Goal: Task Accomplishment & Management: Manage account settings

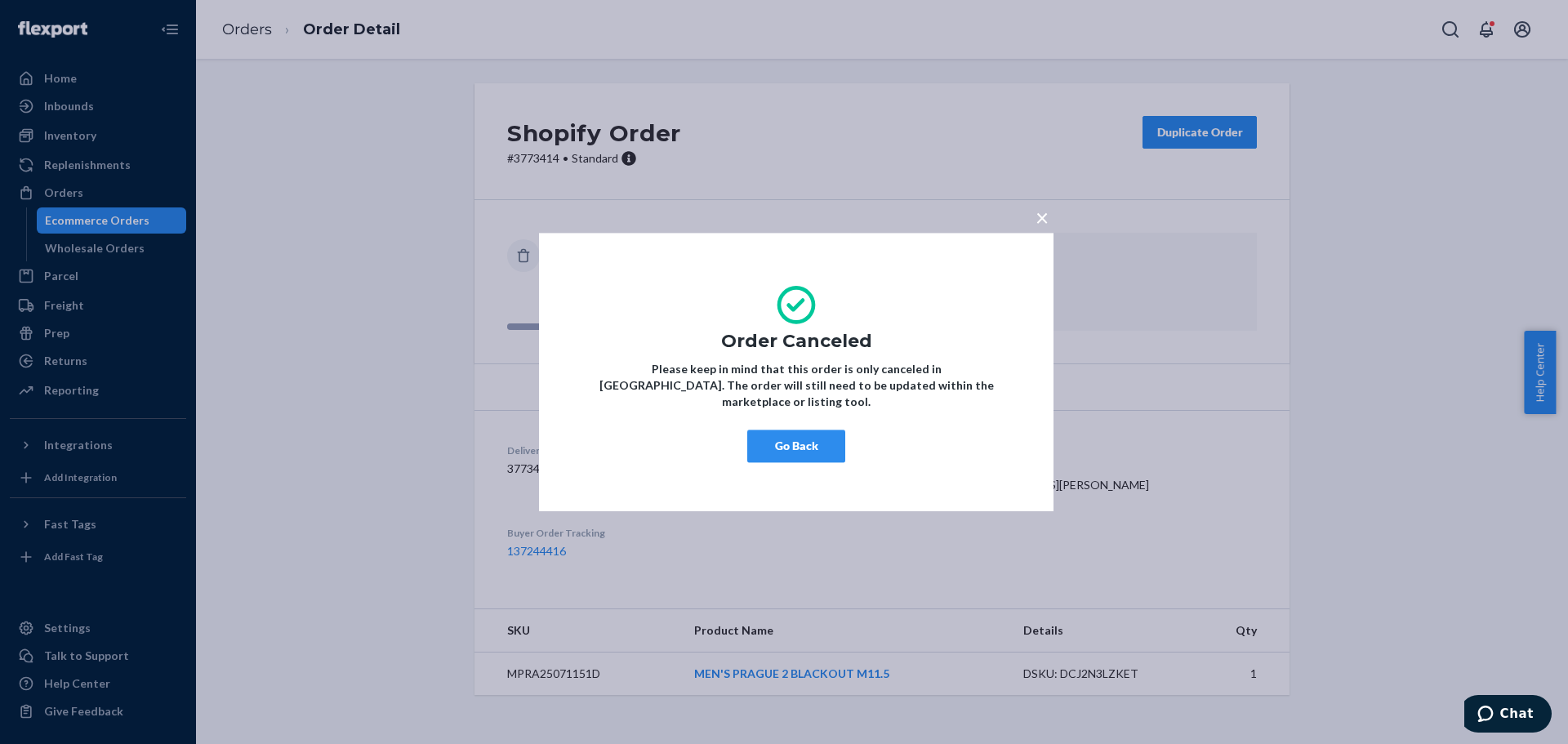
click at [1041, 226] on span "×" at bounding box center [1041, 217] width 13 height 28
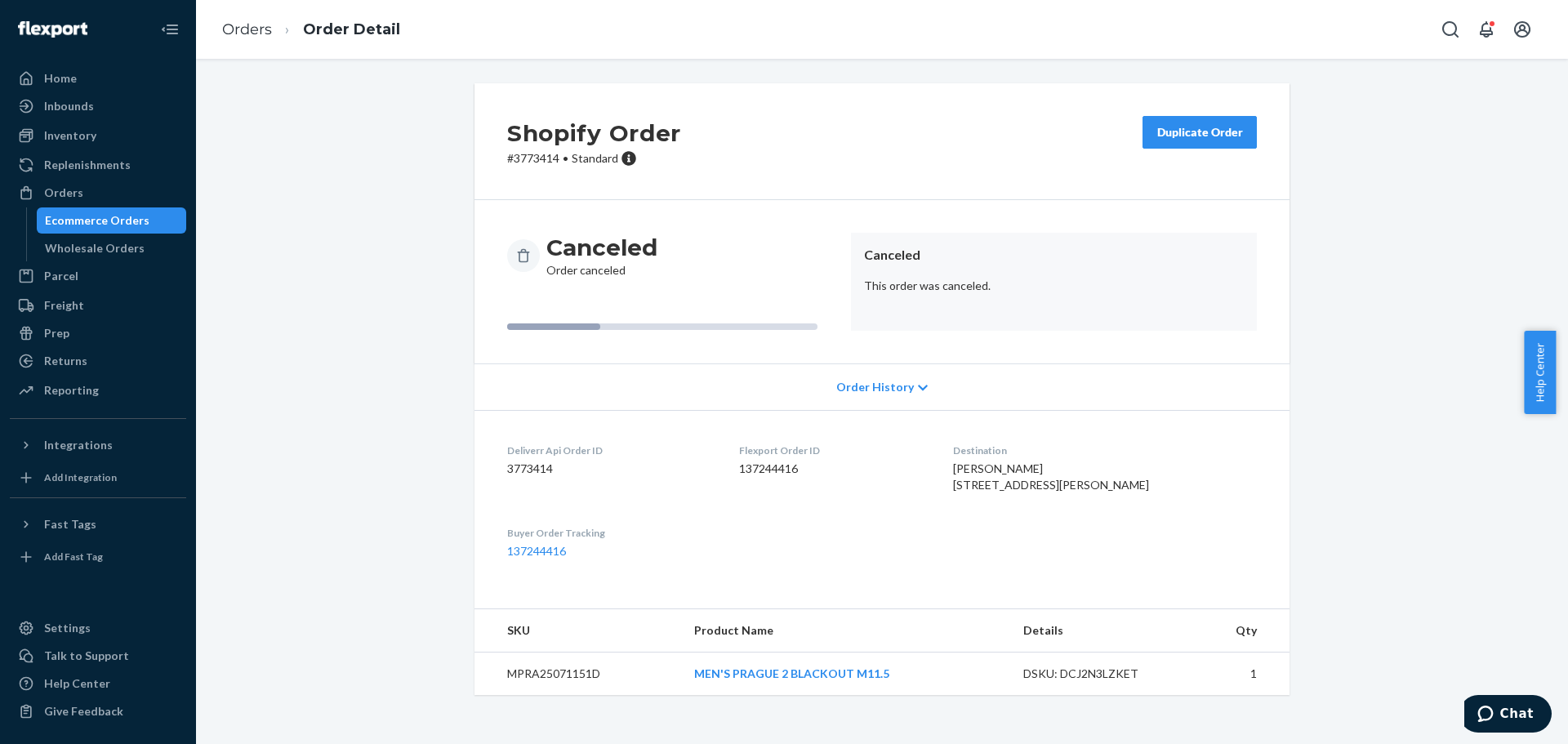
click at [71, 193] on div "Orders" at bounding box center [64, 192] width 39 height 16
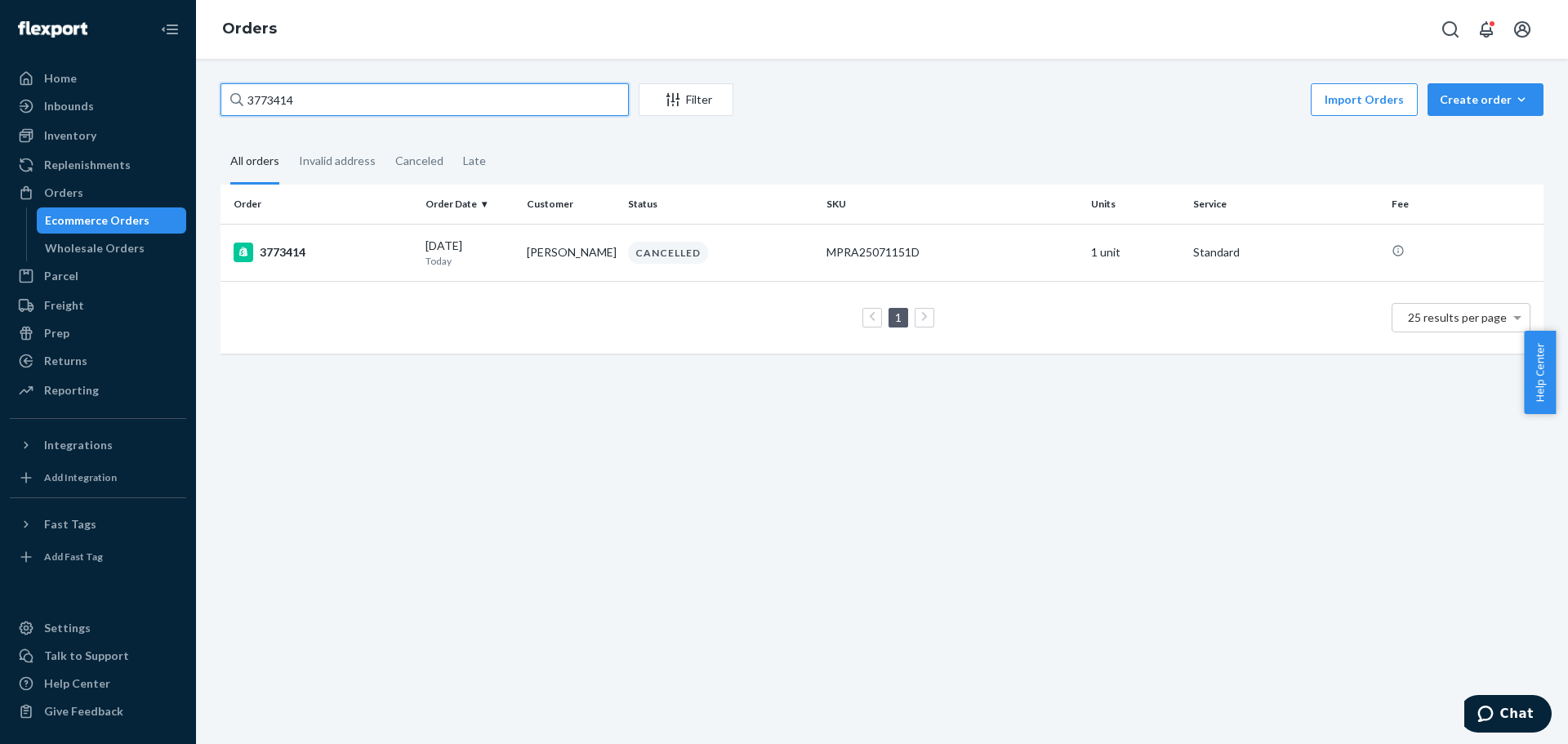
drag, startPoint x: 346, startPoint y: 109, endPoint x: 203, endPoint y: 108, distance: 143.0
click at [204, 108] on div "3773414 Filter Import Orders Create order Ecommerce order Removal order All ord…" at bounding box center [881, 401] width 1371 height 685
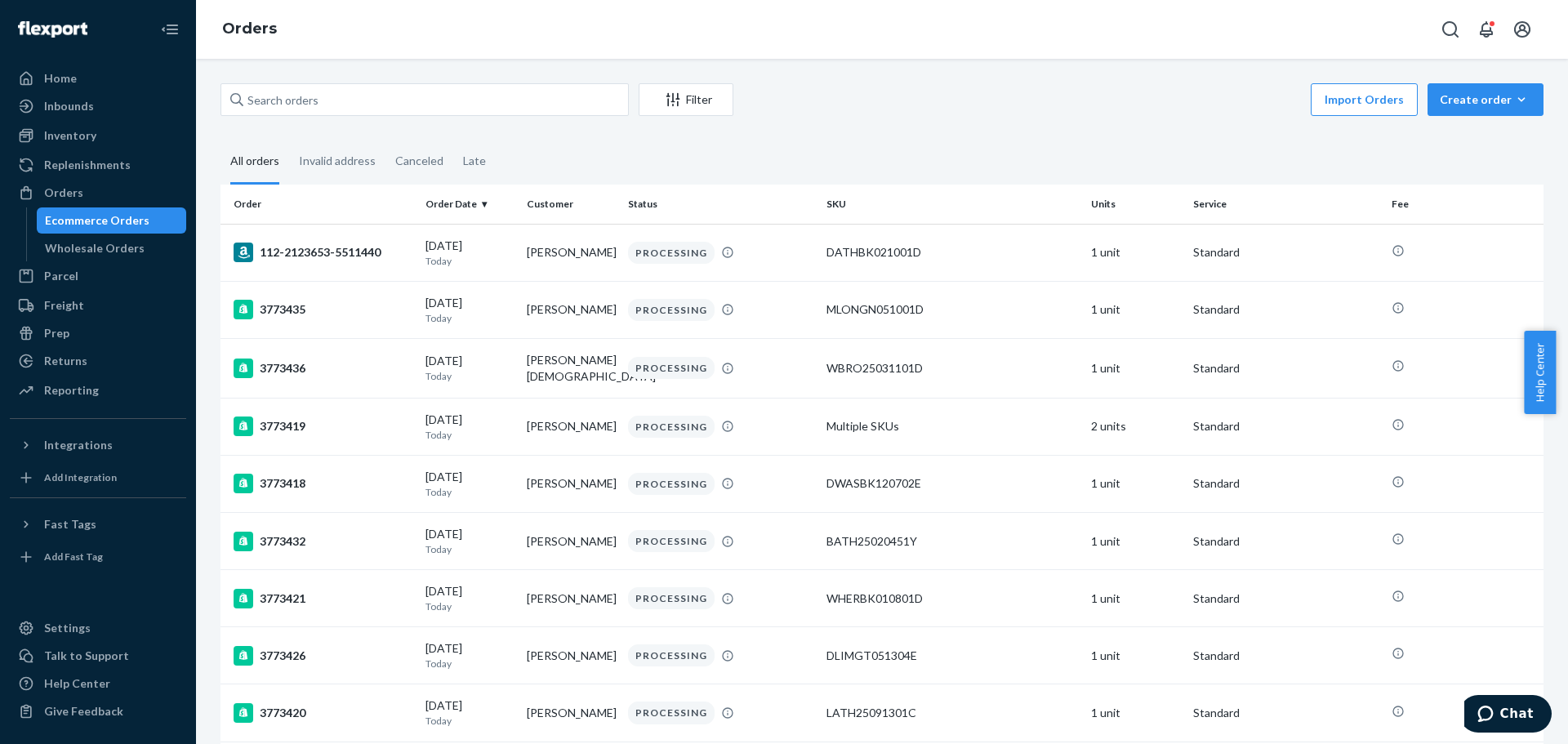
click at [320, 163] on div "Invalid address" at bounding box center [337, 161] width 77 height 43
click at [289, 140] on input "Invalid address" at bounding box center [289, 140] width 0 height 0
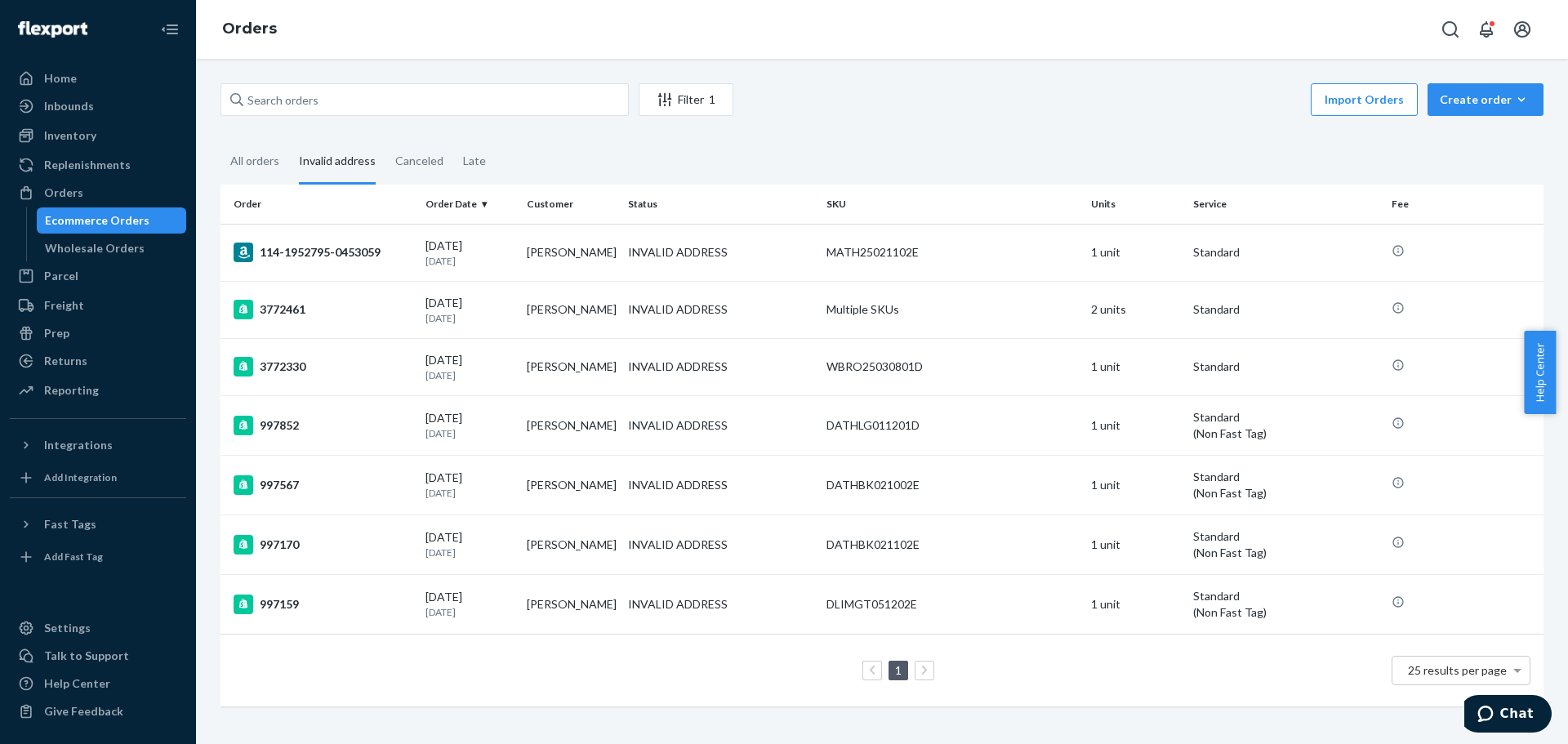
click at [621, 251] on td "INVALID ADDRESS" at bounding box center [720, 252] width 198 height 57
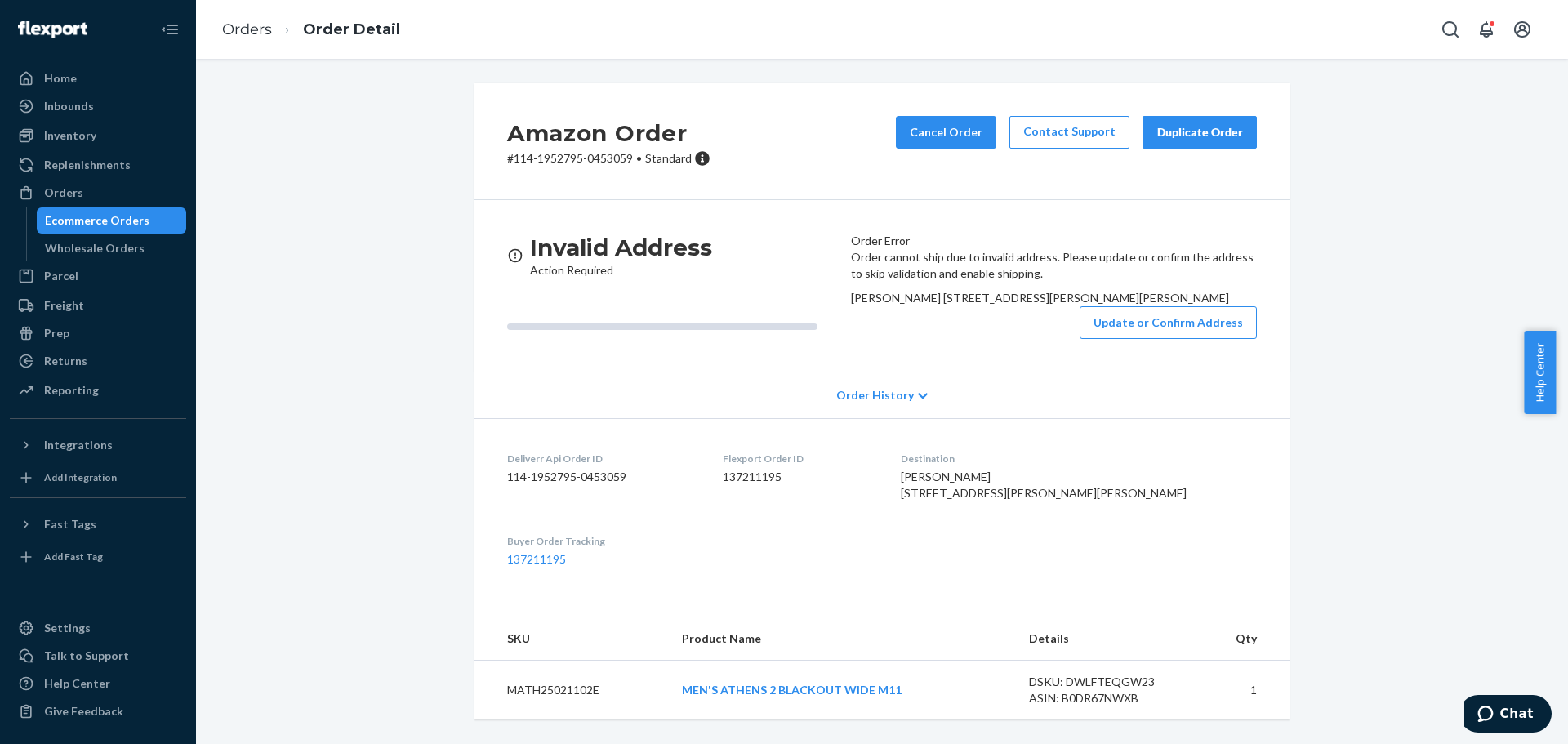
click at [1086, 339] on button "Update or Confirm Address" at bounding box center [1168, 323] width 177 height 32
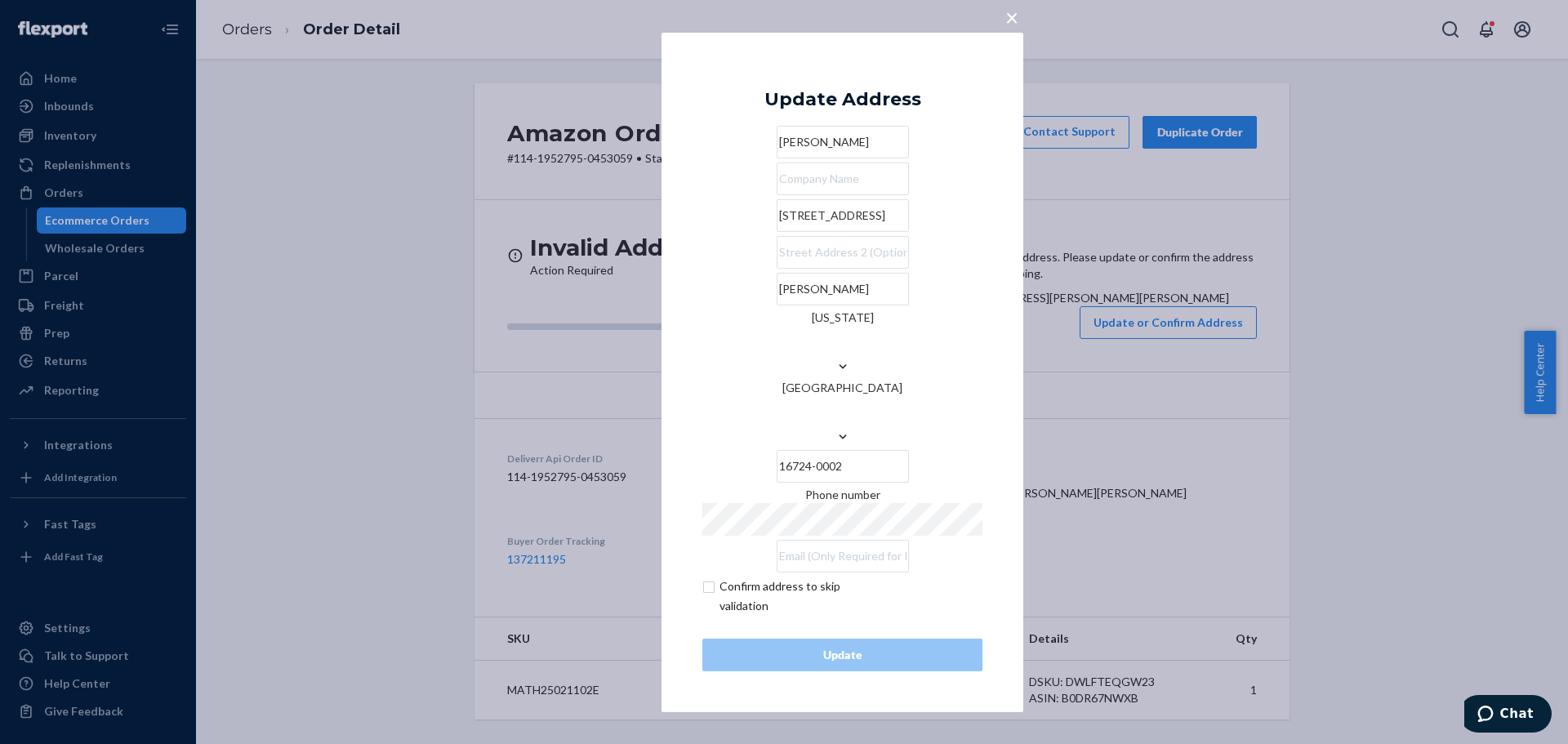
click at [1107, 343] on div "× Update Address [PERSON_NAME] [STREET_ADDRESS][PERSON_NAME][PERSON_NAME][US_ST…" at bounding box center [784, 372] width 1568 height 744
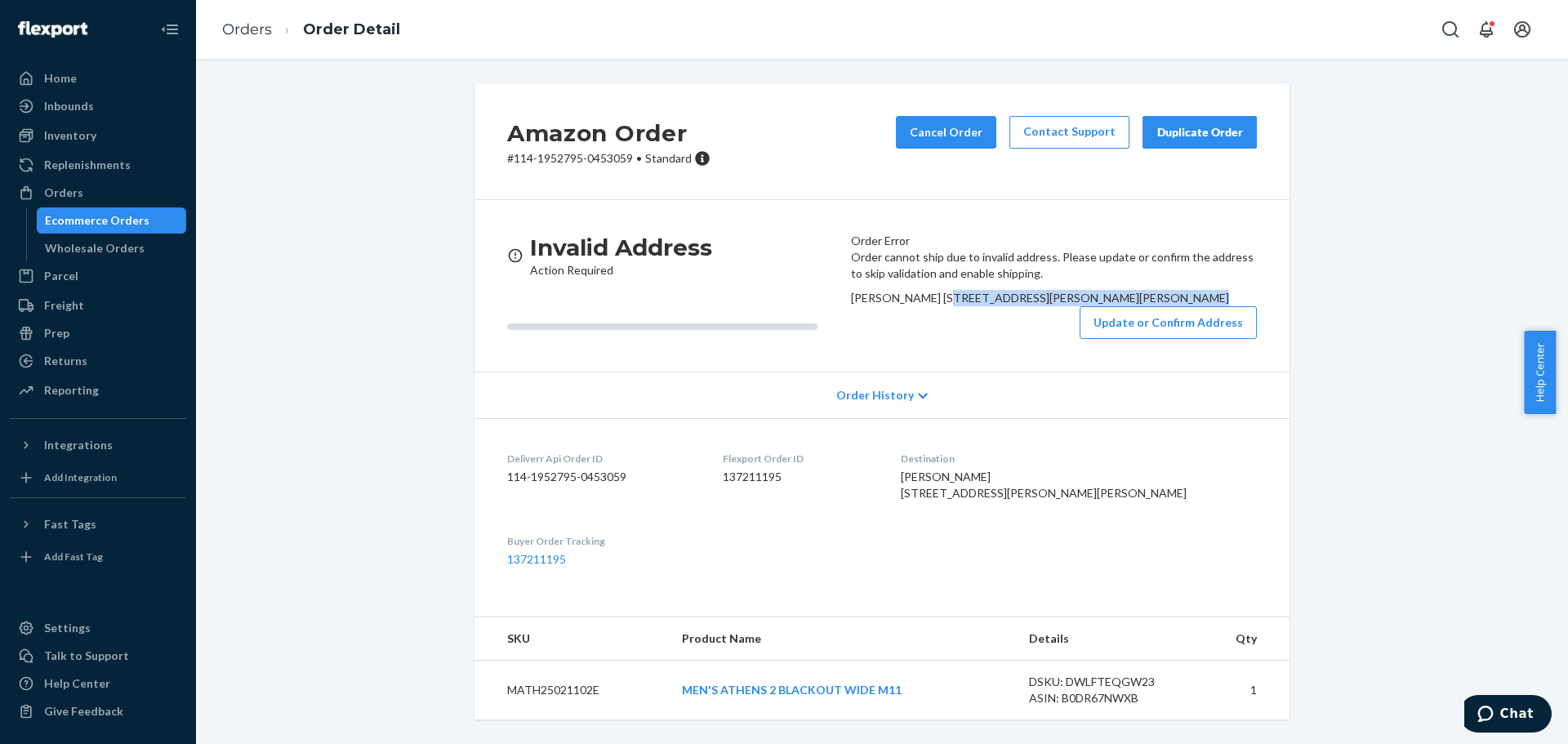
drag, startPoint x: 858, startPoint y: 365, endPoint x: 958, endPoint y: 383, distance: 101.6
click at [958, 339] on div "Order cannot ship due to invalid address. Please update or confirm the address …" at bounding box center [1053, 295] width 406 height 90
copy span "[STREET_ADDRESS][PERSON_NAME]"
drag, startPoint x: 875, startPoint y: 353, endPoint x: 1180, endPoint y: 557, distance: 366.9
click at [1174, 558] on dl "Deliverr Api Order ID 114-1952795-0453059 Flexport Order ID 137211195 Destinati…" at bounding box center [882, 509] width 815 height 182
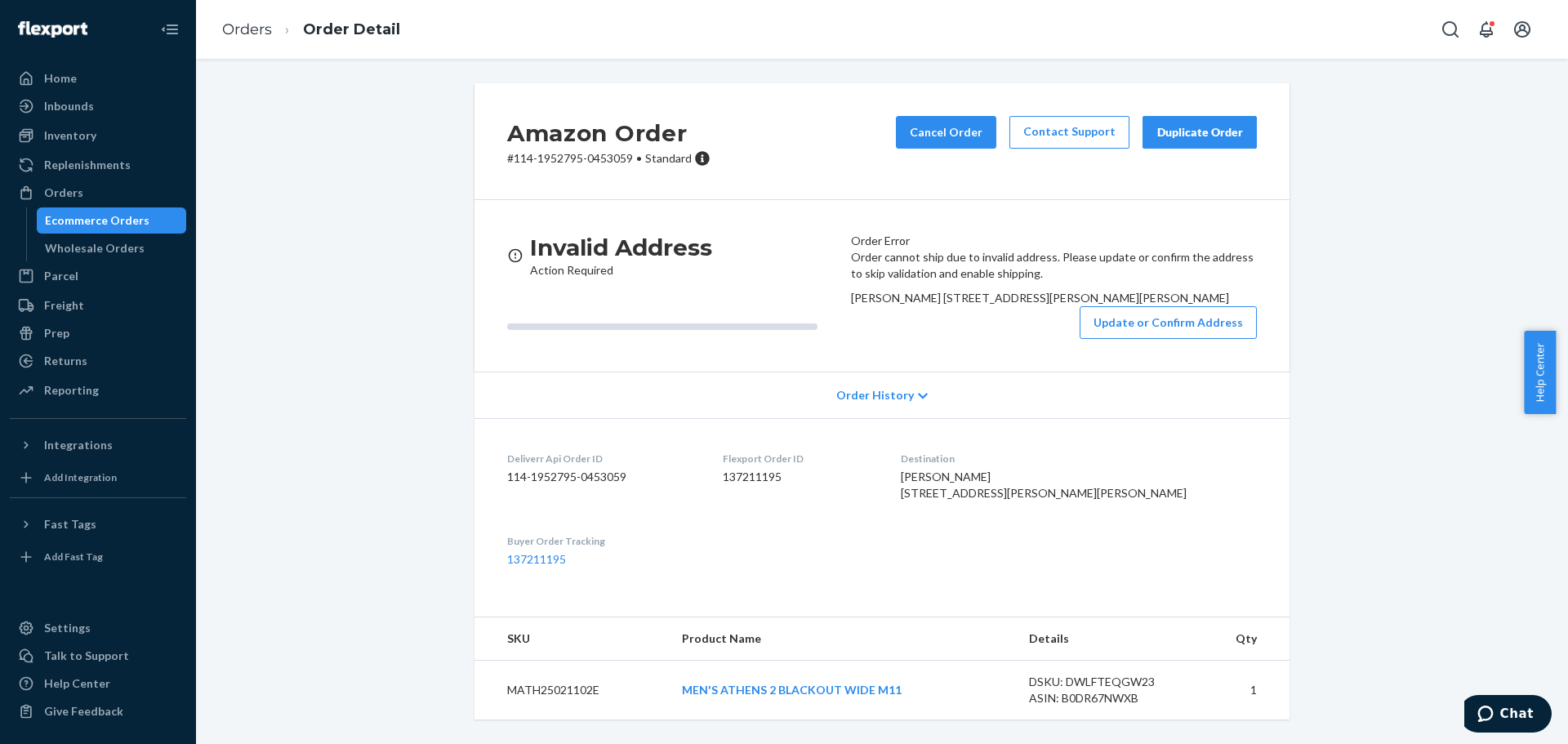
click at [1122, 339] on button "Update or Confirm Address" at bounding box center [1168, 323] width 177 height 32
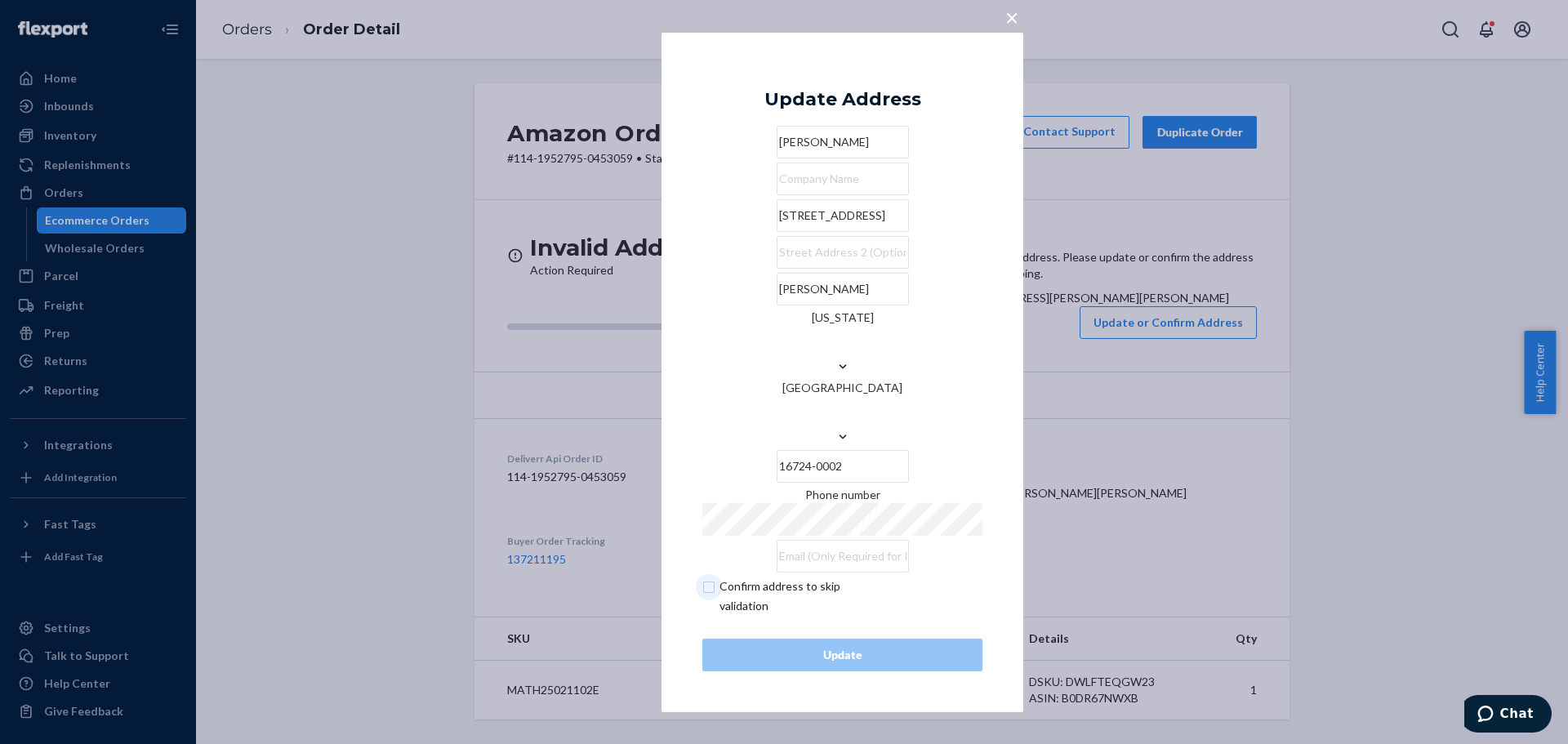
click at [795, 577] on input "checkbox" at bounding box center [796, 597] width 190 height 39
checkbox input "true"
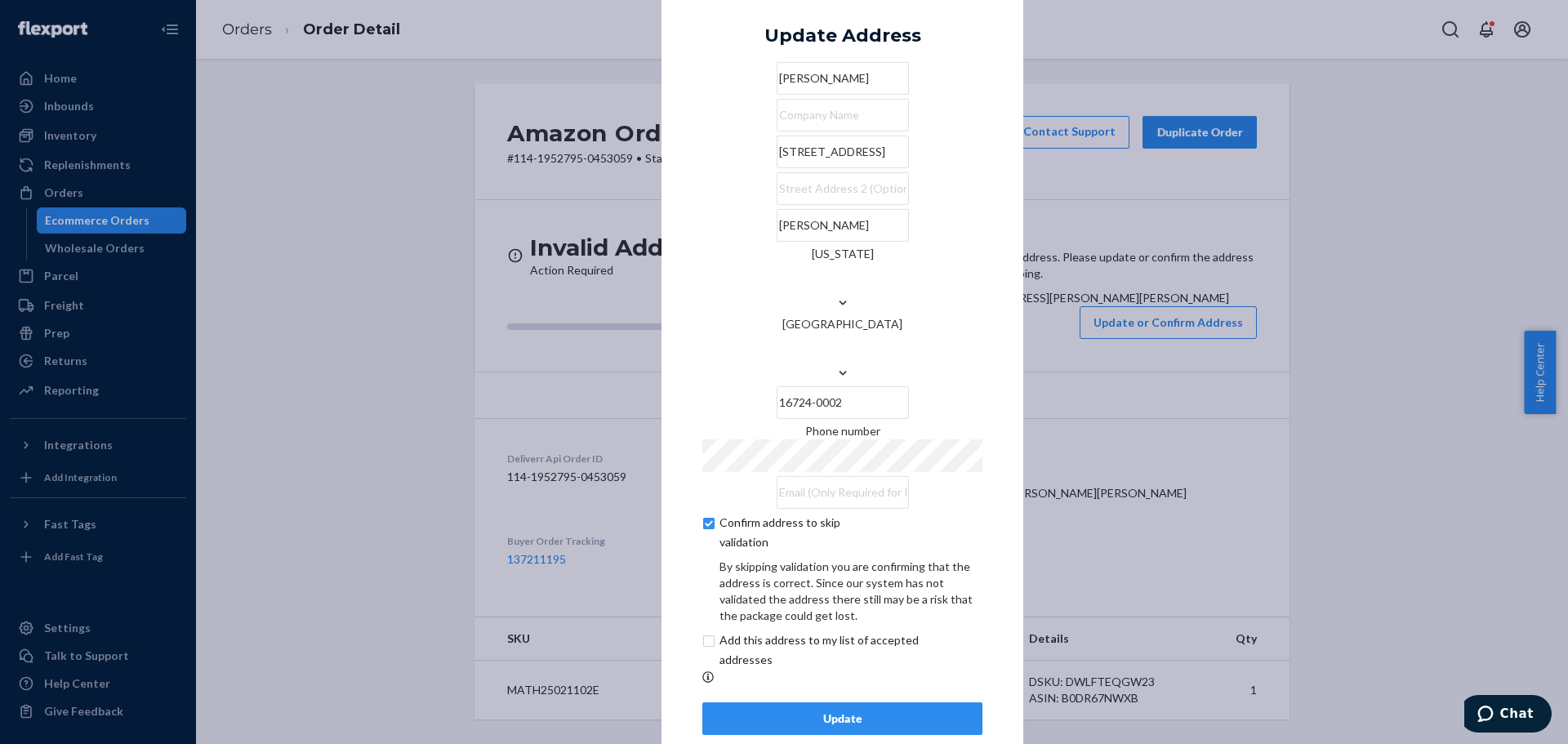
click at [872, 711] on div "Update" at bounding box center [842, 718] width 253 height 16
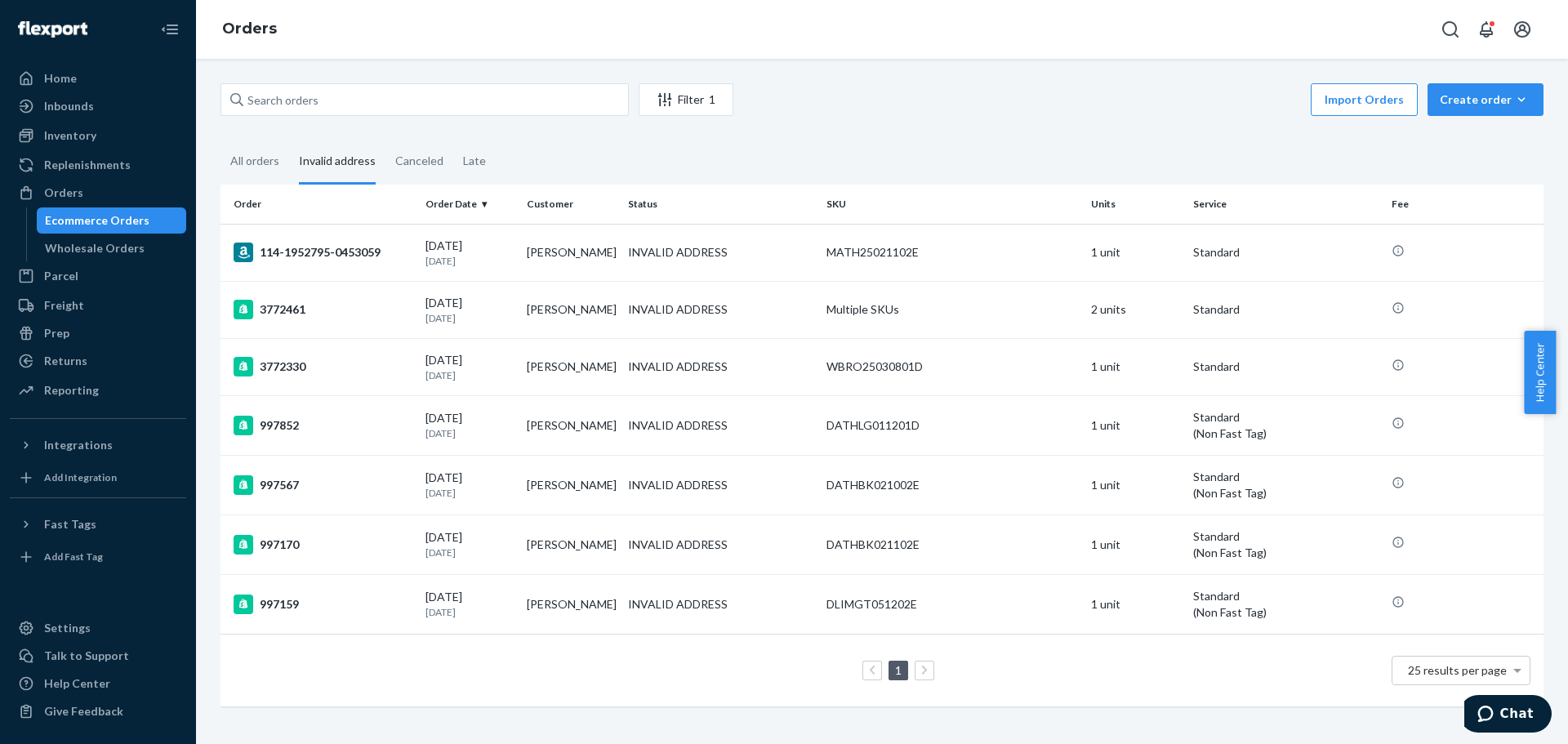
click at [533, 334] on td "[PERSON_NAME]" at bounding box center [570, 309] width 101 height 57
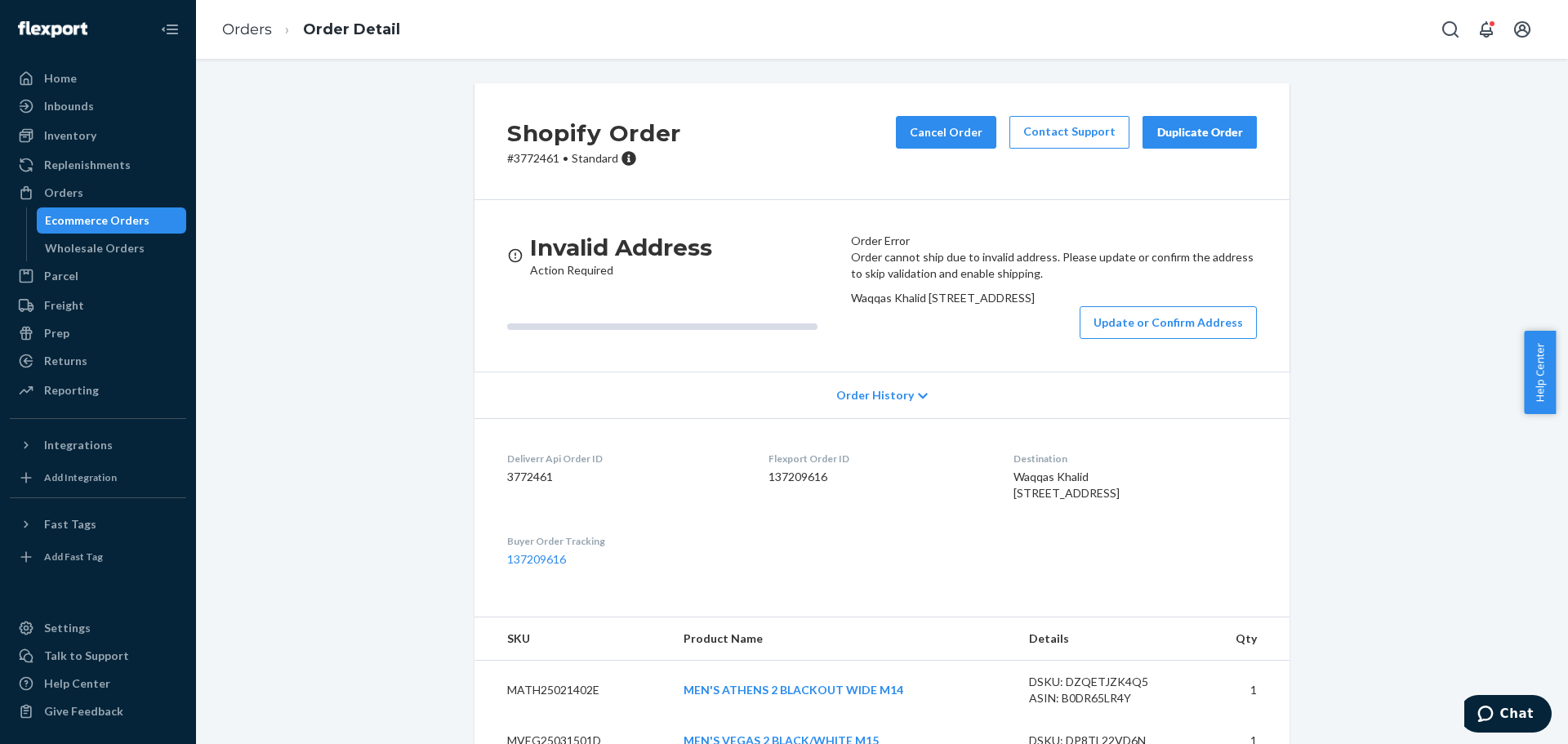
click at [851, 339] on div "Order cannot ship due to invalid address. Please update or confirm the address …" at bounding box center [1053, 295] width 406 height 90
click at [855, 339] on div "Order cannot ship due to invalid address. Please update or confirm the address …" at bounding box center [1053, 295] width 406 height 90
drag, startPoint x: 855, startPoint y: 357, endPoint x: 953, endPoint y: 387, distance: 102.5
click at [953, 339] on div "Order cannot ship due to invalid address. Please update or confirm the address …" at bounding box center [1053, 295] width 406 height 90
click at [927, 306] on div "Waqqas Khalid [STREET_ADDRESS]" at bounding box center [1053, 298] width 406 height 16
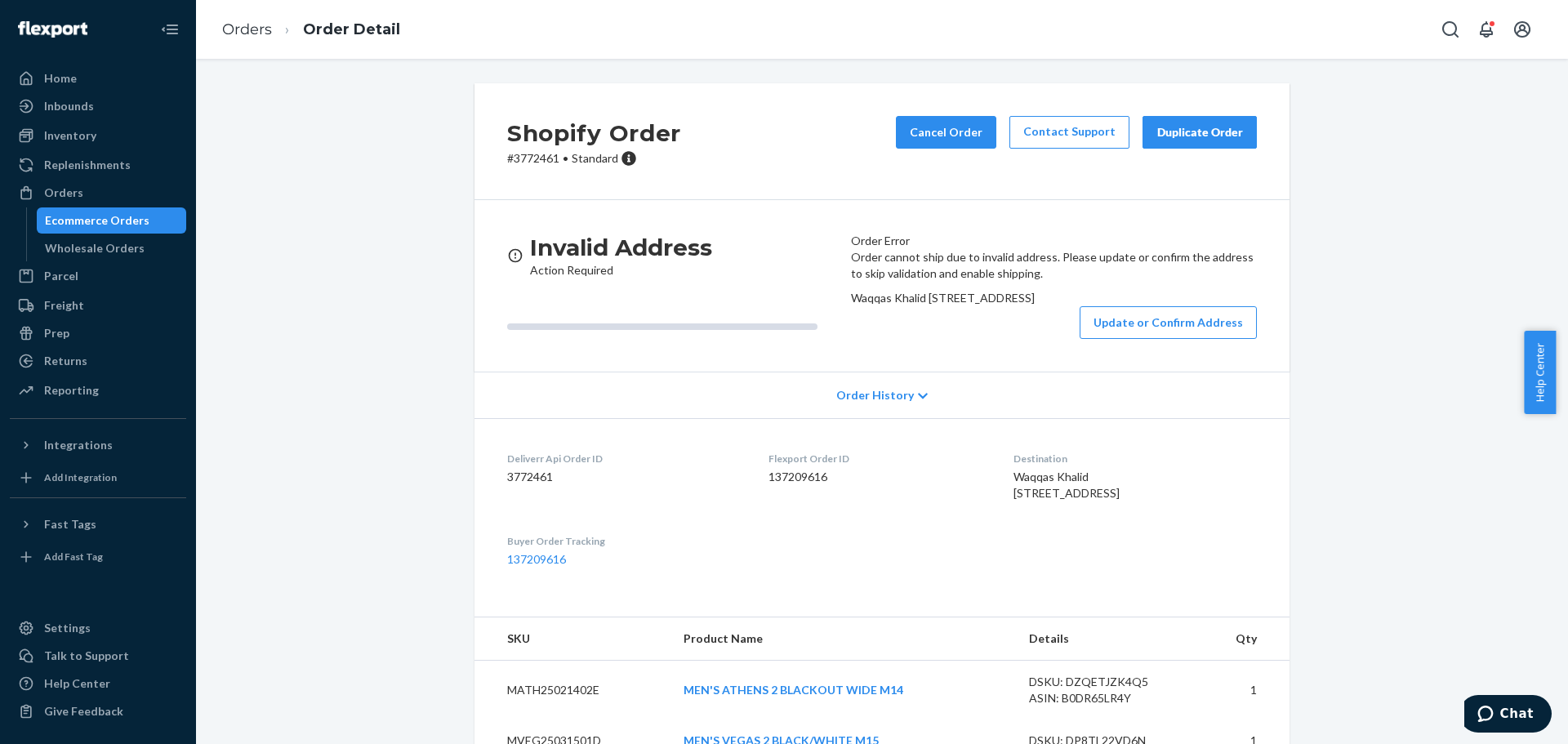
drag, startPoint x: 860, startPoint y: 365, endPoint x: 959, endPoint y: 381, distance: 100.3
click at [959, 306] on div "Waqqas Khalid [STREET_ADDRESS]" at bounding box center [1053, 298] width 406 height 16
copy span "[STREET_ADDRESS]"
click at [72, 197] on div "Orders" at bounding box center [64, 192] width 39 height 16
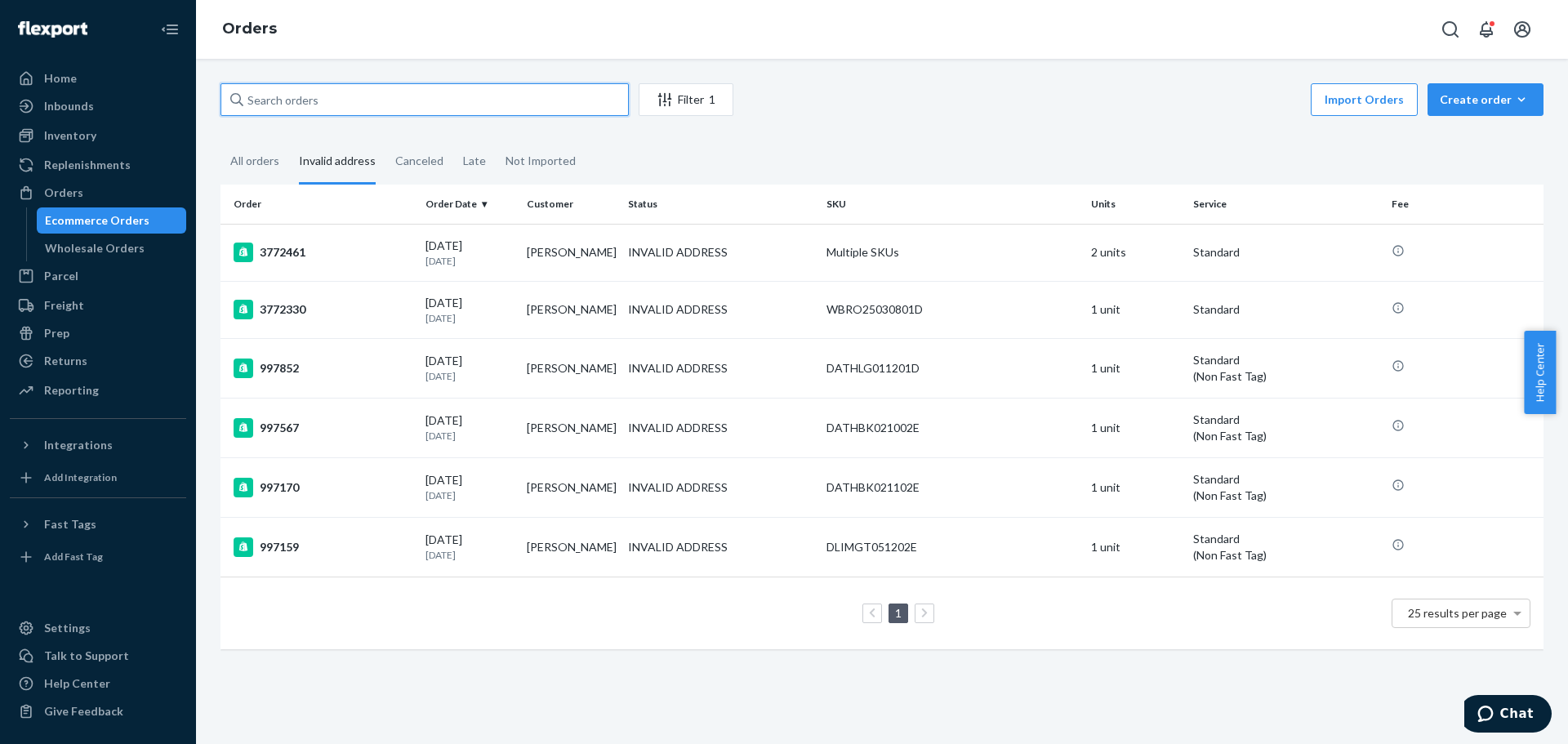
click at [362, 109] on input "text" at bounding box center [425, 100] width 408 height 32
drag, startPoint x: 253, startPoint y: 168, endPoint x: 299, endPoint y: 77, distance: 102.0
click at [254, 164] on div "All orders" at bounding box center [255, 161] width 49 height 43
click at [220, 140] on input "All orders" at bounding box center [220, 140] width 0 height 0
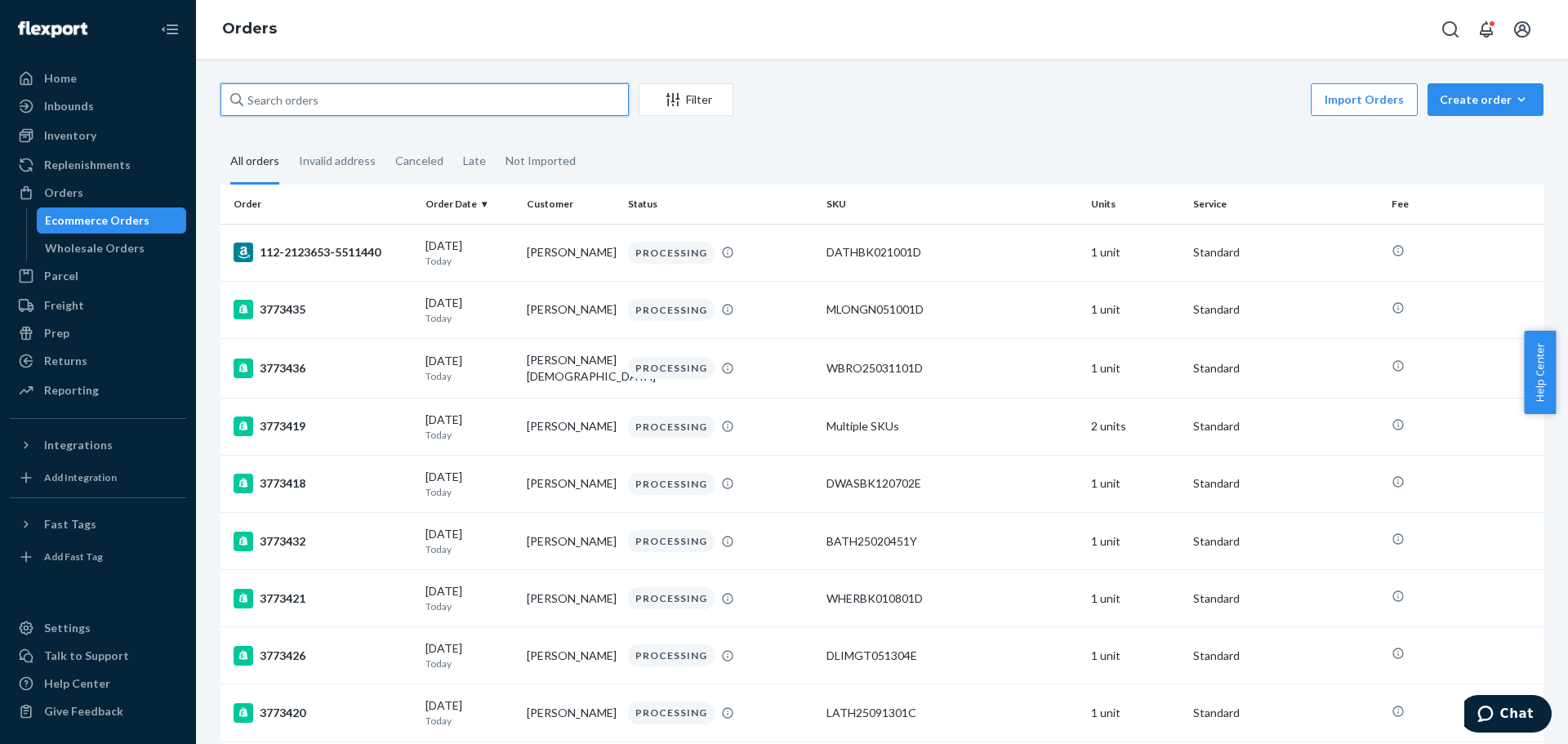
click at [299, 100] on input "text" at bounding box center [425, 100] width 408 height 32
paste input "3773459"
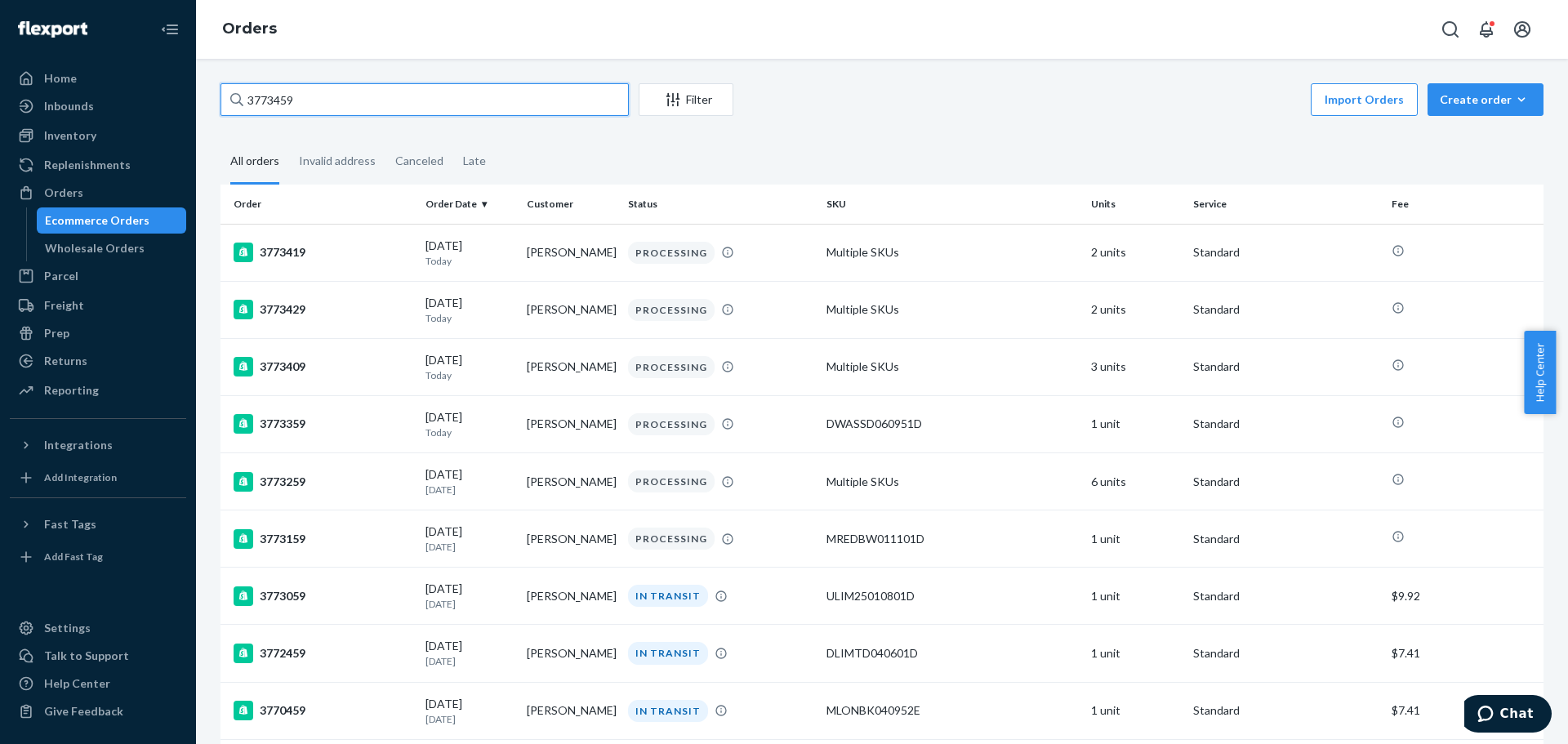
type input "3773459"
drag, startPoint x: 254, startPoint y: 99, endPoint x: 158, endPoint y: 96, distance: 96.0
click at [159, 95] on div "Home Inbounds Shipping Plans Problems Inventory Products Replenishments Orders …" at bounding box center [784, 372] width 1568 height 744
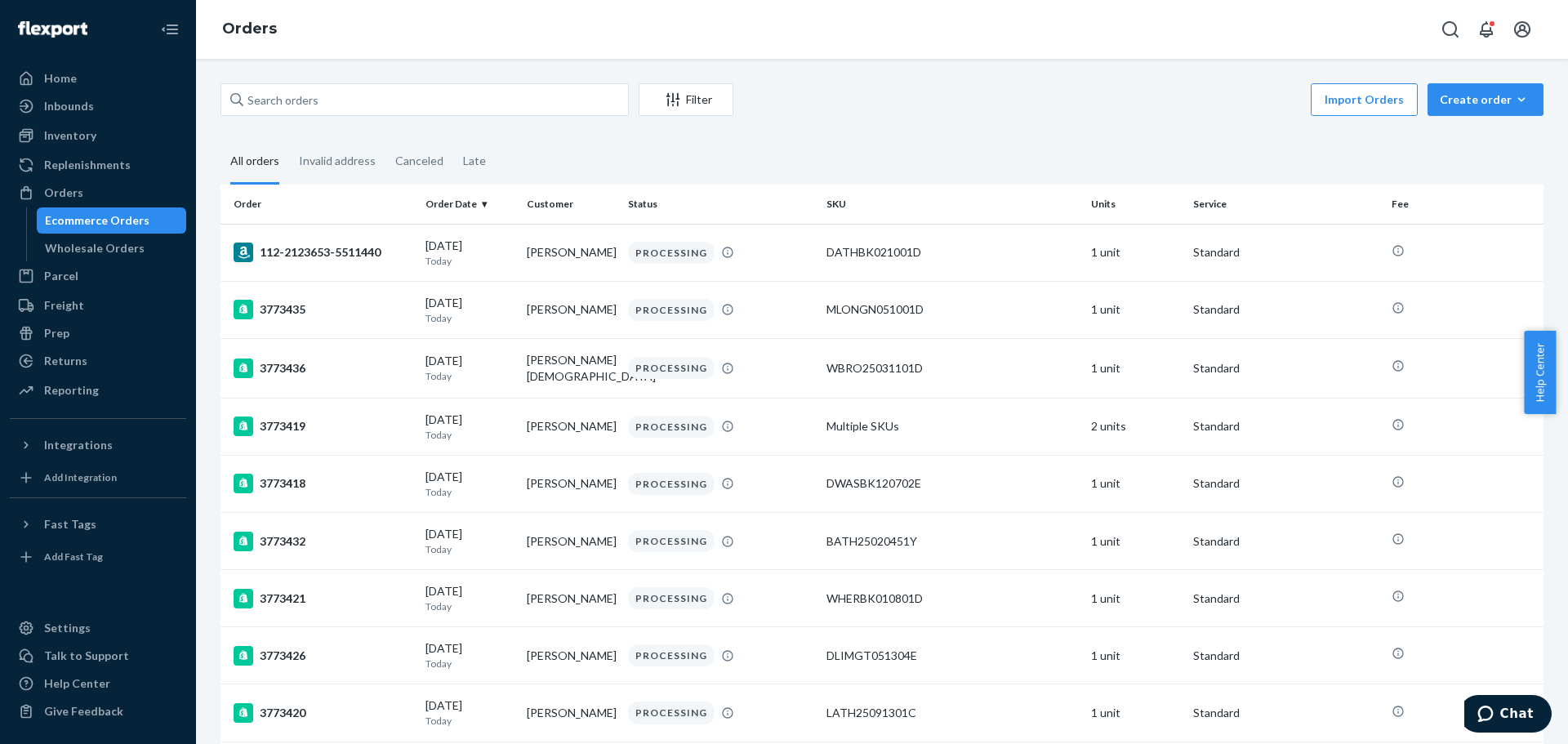
click at [321, 163] on div "Invalid address" at bounding box center [337, 161] width 77 height 43
click at [289, 140] on input "Invalid address" at bounding box center [289, 140] width 0 height 0
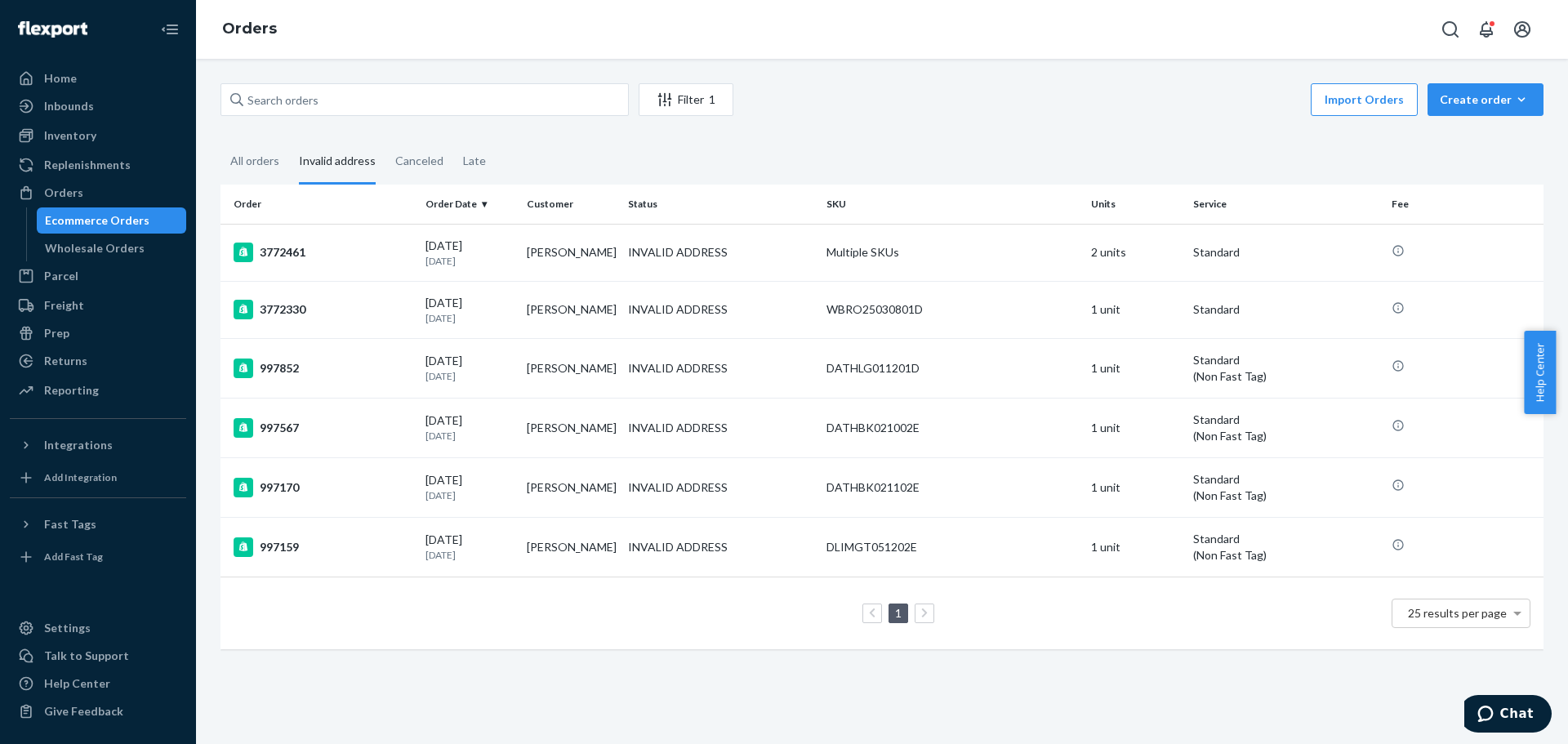
click at [621, 275] on td "INVALID ADDRESS" at bounding box center [720, 252] width 198 height 57
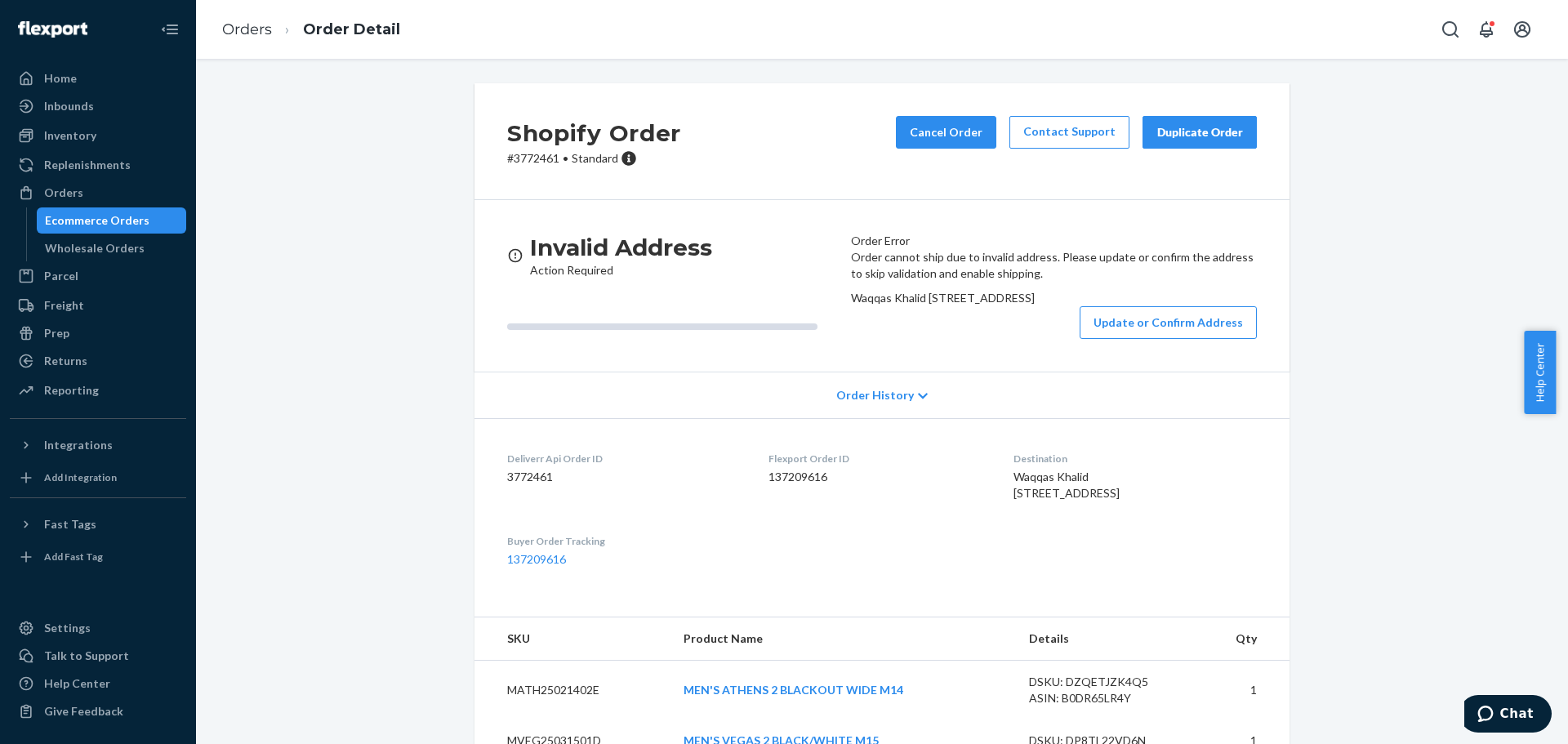
click at [537, 152] on p "# 3772461 • Standard" at bounding box center [594, 158] width 174 height 16
drag, startPoint x: 537, startPoint y: 152, endPoint x: 529, endPoint y: 157, distance: 9.4
click at [537, 154] on p "# 3772461 • Standard" at bounding box center [594, 158] width 174 height 16
copy p "3772461"
drag, startPoint x: 859, startPoint y: 342, endPoint x: 979, endPoint y: 383, distance: 126.8
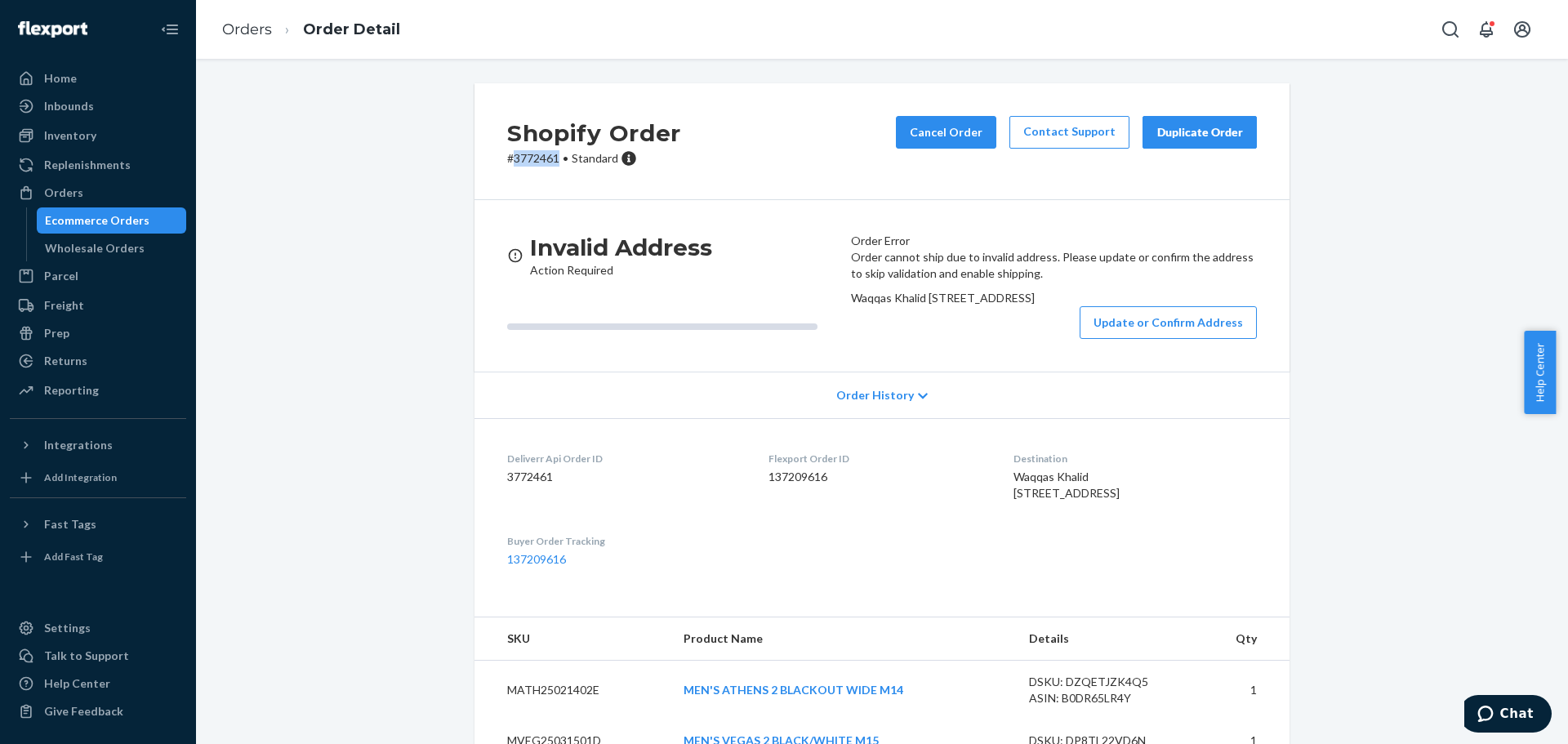
click at [979, 306] on div "Waqqas Khalid [STREET_ADDRESS]" at bounding box center [1053, 298] width 406 height 16
copy span "Waqqas Khalid [STREET_ADDRESS]"
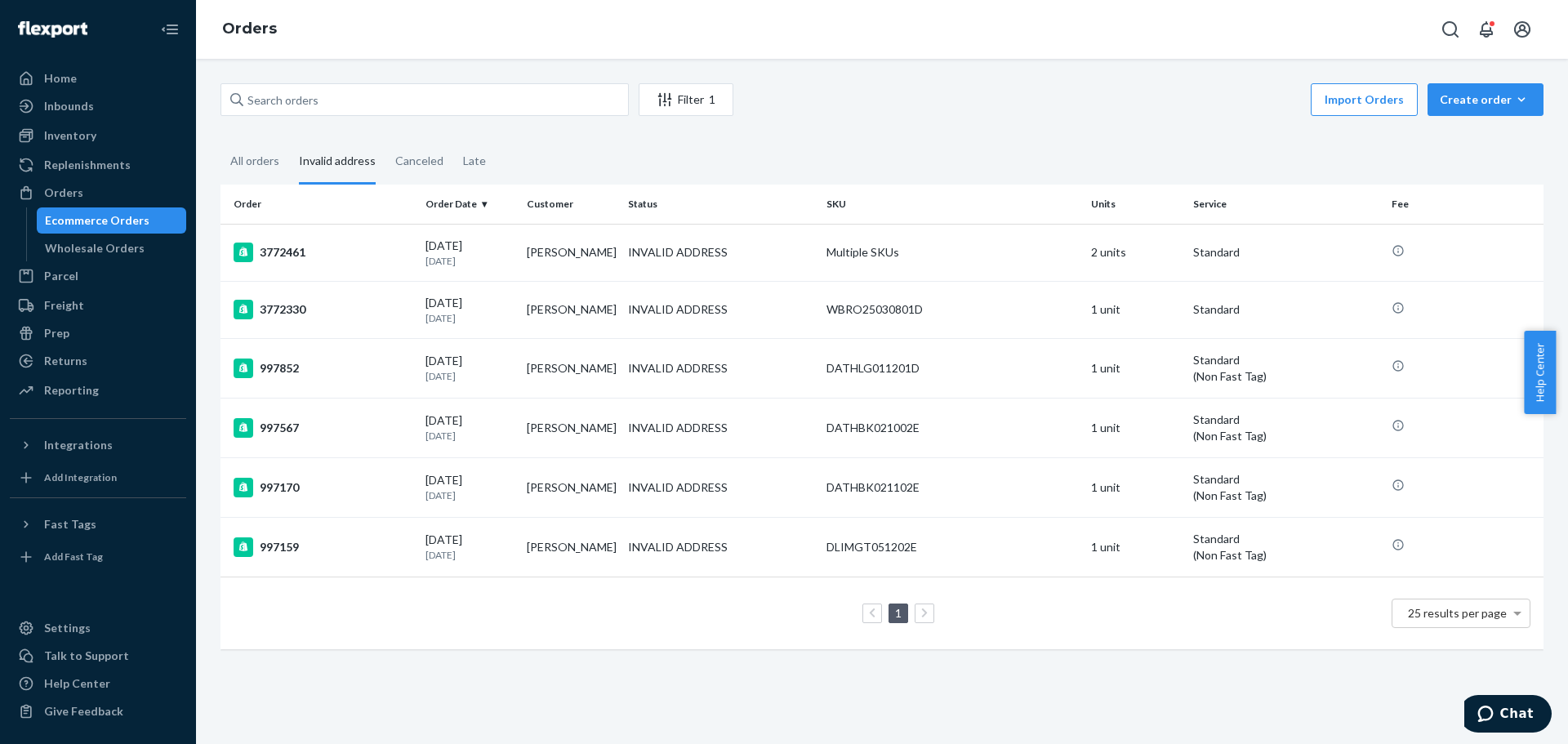
click at [606, 335] on td "[PERSON_NAME]" at bounding box center [570, 309] width 101 height 57
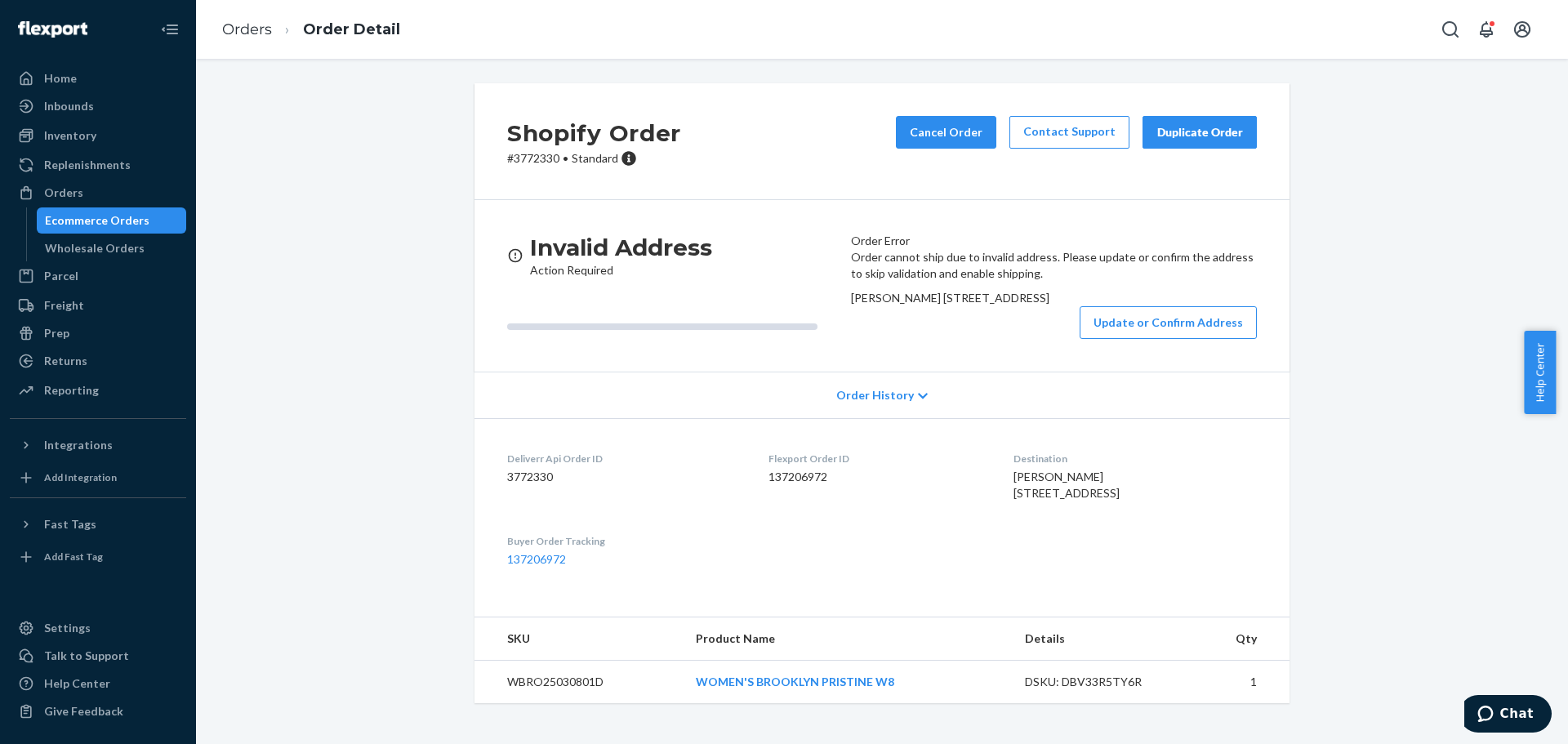
click at [1080, 339] on button "Update or Confirm Address" at bounding box center [1168, 323] width 177 height 32
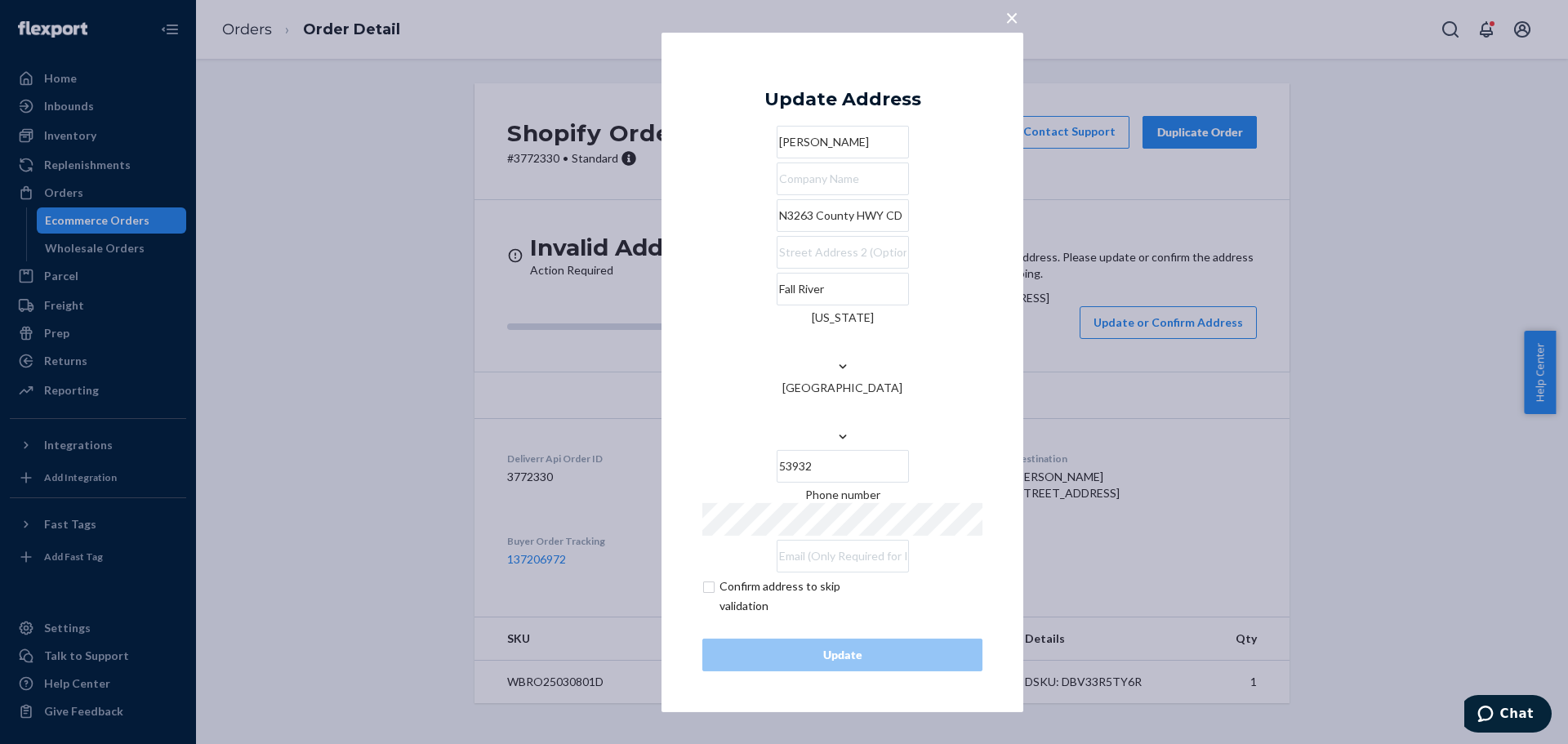
click at [777, 232] on input "N3263 County HWY CD" at bounding box center [842, 215] width 132 height 32
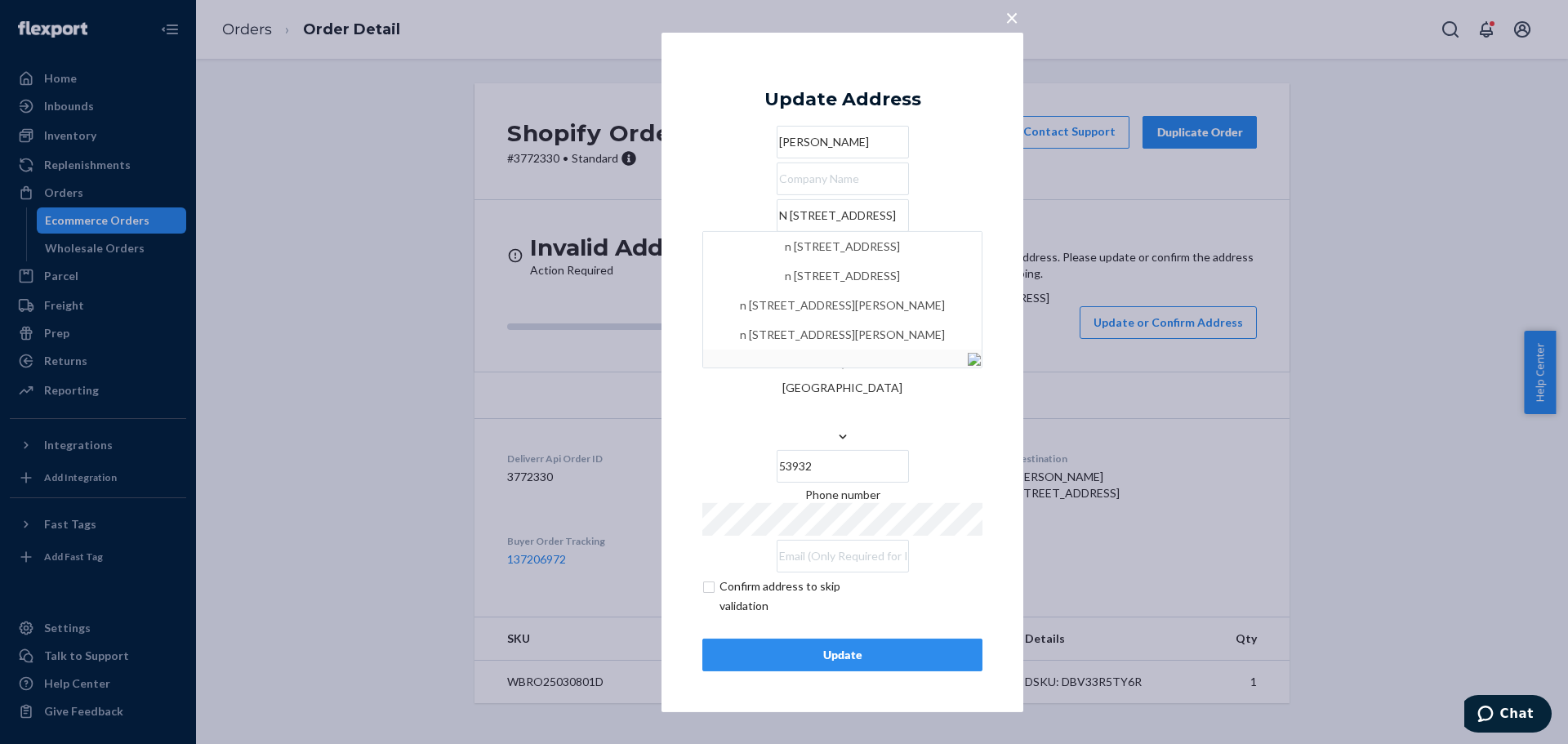
type input "N [STREET_ADDRESS]"
click at [995, 565] on div "× Update Address [PERSON_NAME] N [STREET_ADDRESS][GEOGRAPHIC_DATA][STREET_ADDRE…" at bounding box center [841, 371] width 362 height 680
click at [938, 647] on div "Update" at bounding box center [842, 655] width 253 height 16
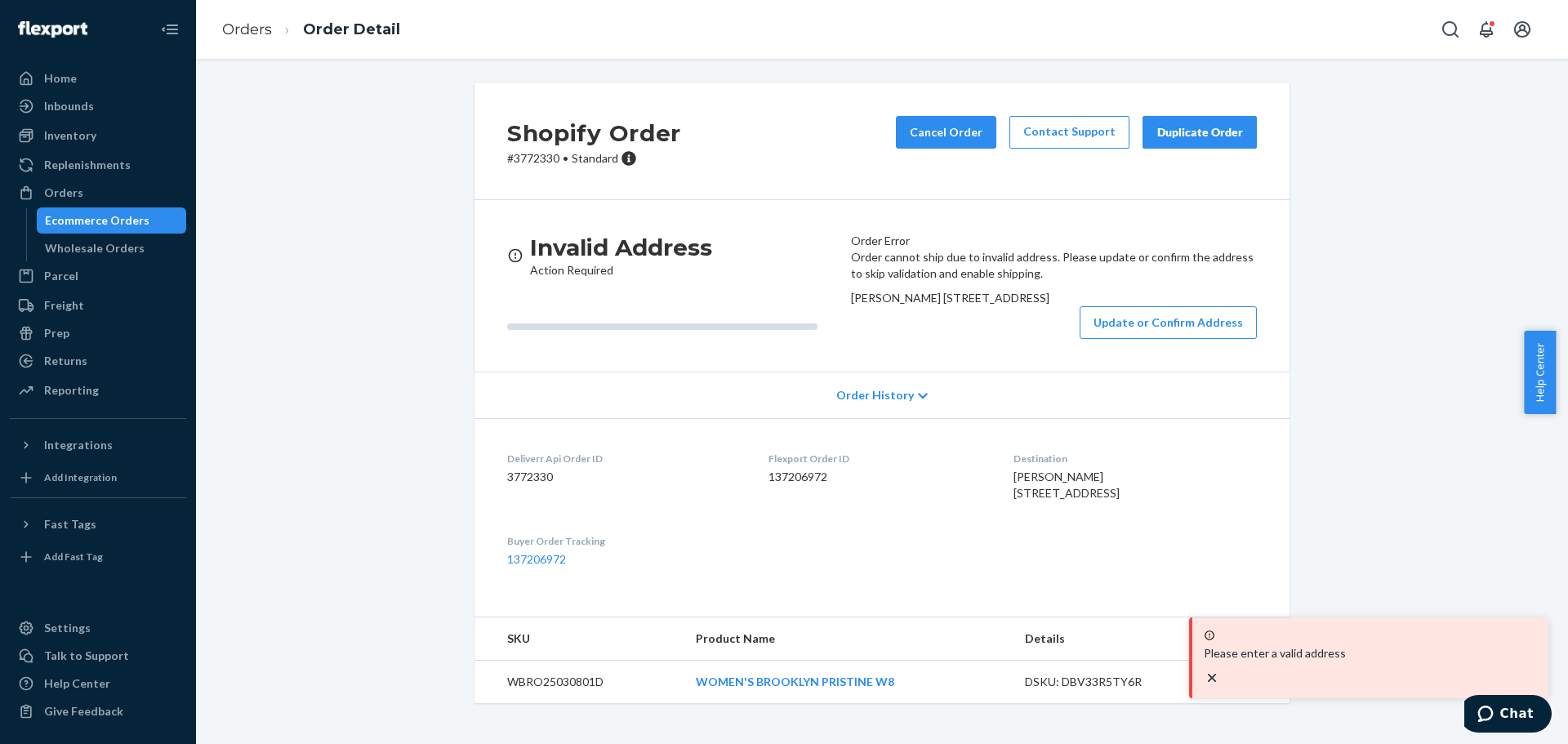
drag, startPoint x: 858, startPoint y: 356, endPoint x: 1017, endPoint y: 392, distance: 163.0
click at [1022, 306] on div "[PERSON_NAME] [STREET_ADDRESS]" at bounding box center [1053, 298] width 406 height 16
click at [1000, 306] on div "[PERSON_NAME] [STREET_ADDRESS]" at bounding box center [1053, 298] width 406 height 16
drag, startPoint x: 974, startPoint y: 378, endPoint x: 848, endPoint y: 369, distance: 126.3
click at [855, 339] on div "Order cannot ship due to invalid address. Please update or confirm the address …" at bounding box center [1053, 295] width 406 height 90
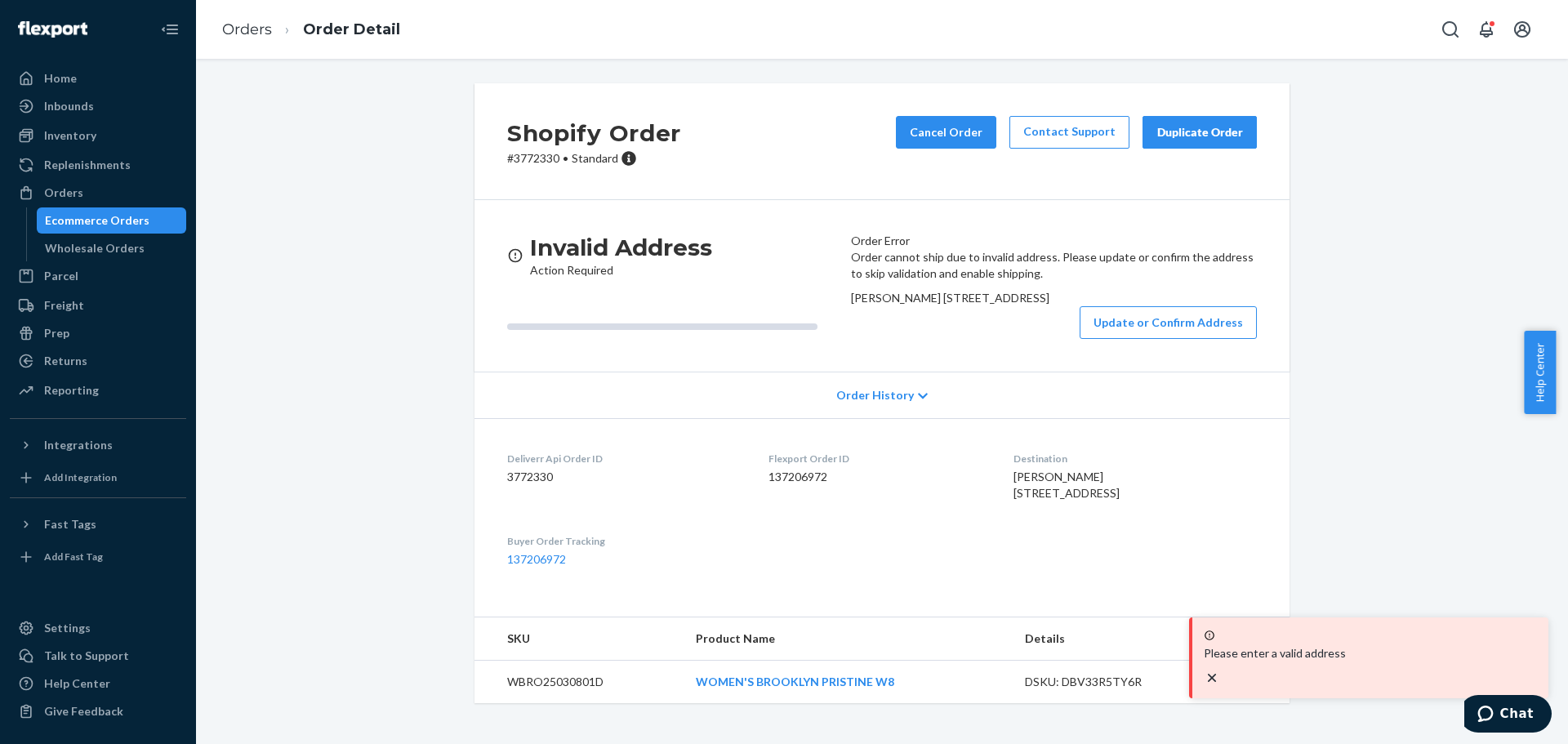
copy span "[STREET_ADDRESS]"
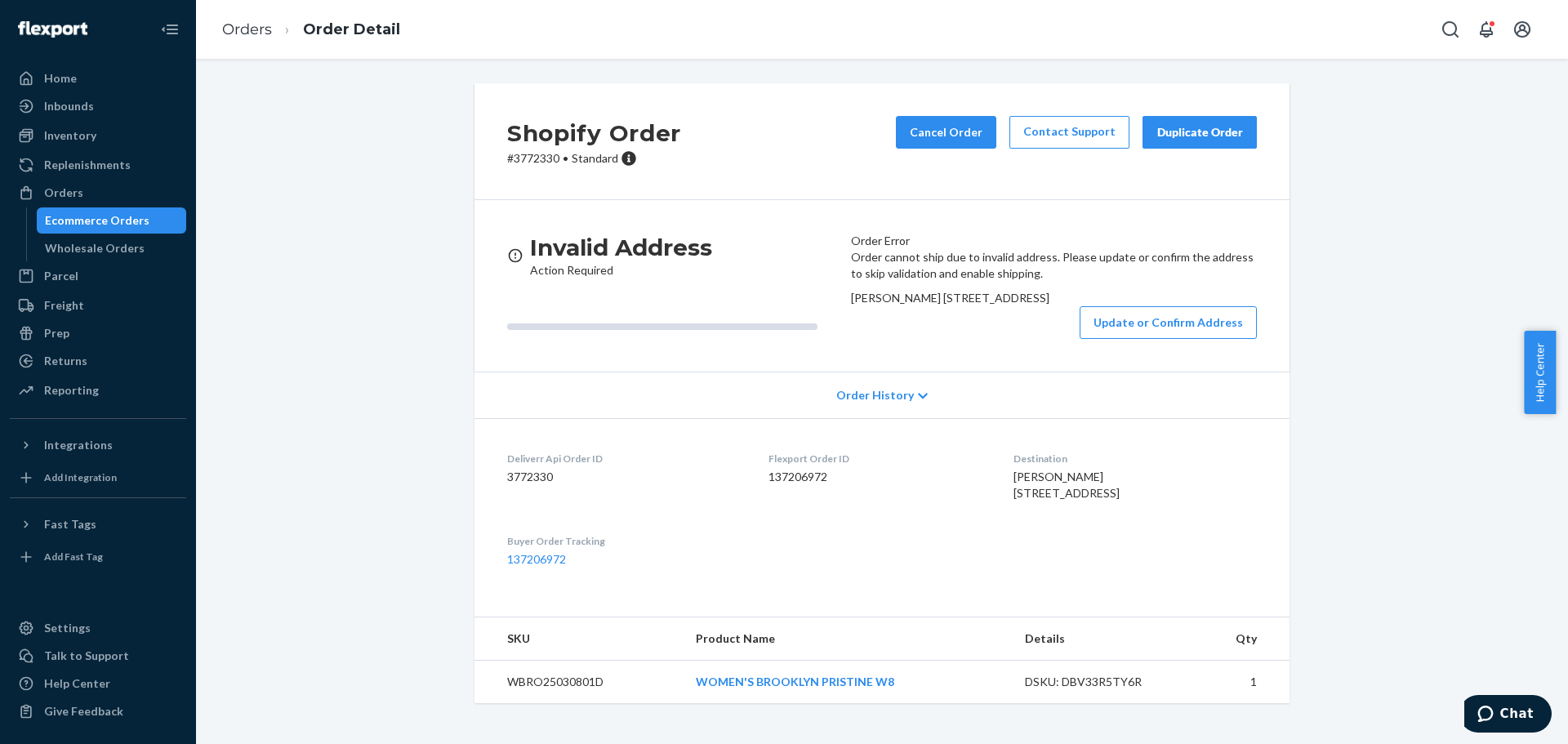
click at [1113, 339] on button "Update or Confirm Address" at bounding box center [1168, 323] width 177 height 32
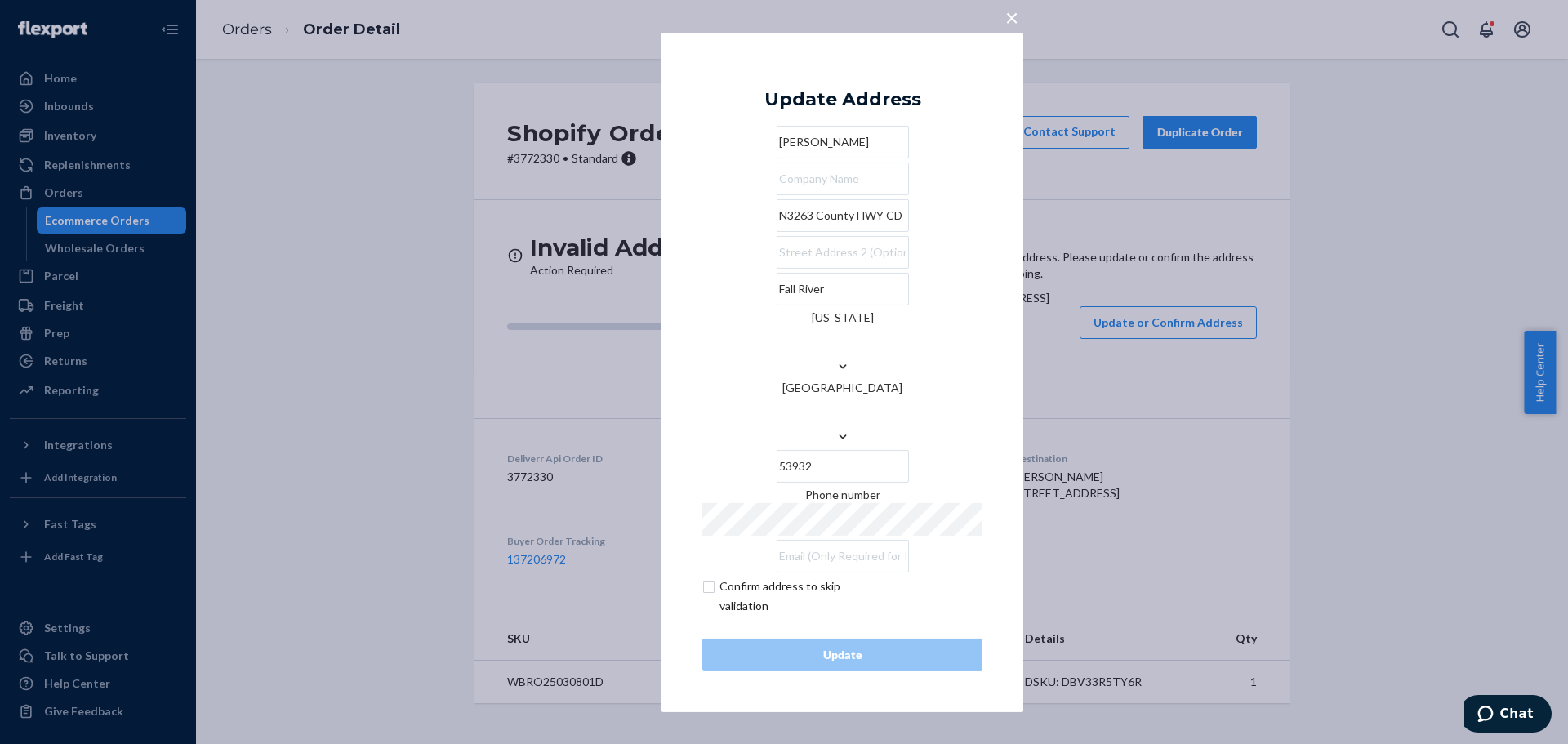
drag, startPoint x: 764, startPoint y: 267, endPoint x: 836, endPoint y: 271, distance: 72.1
click at [836, 232] on input "N3263 County HWY CD" at bounding box center [842, 215] width 132 height 32
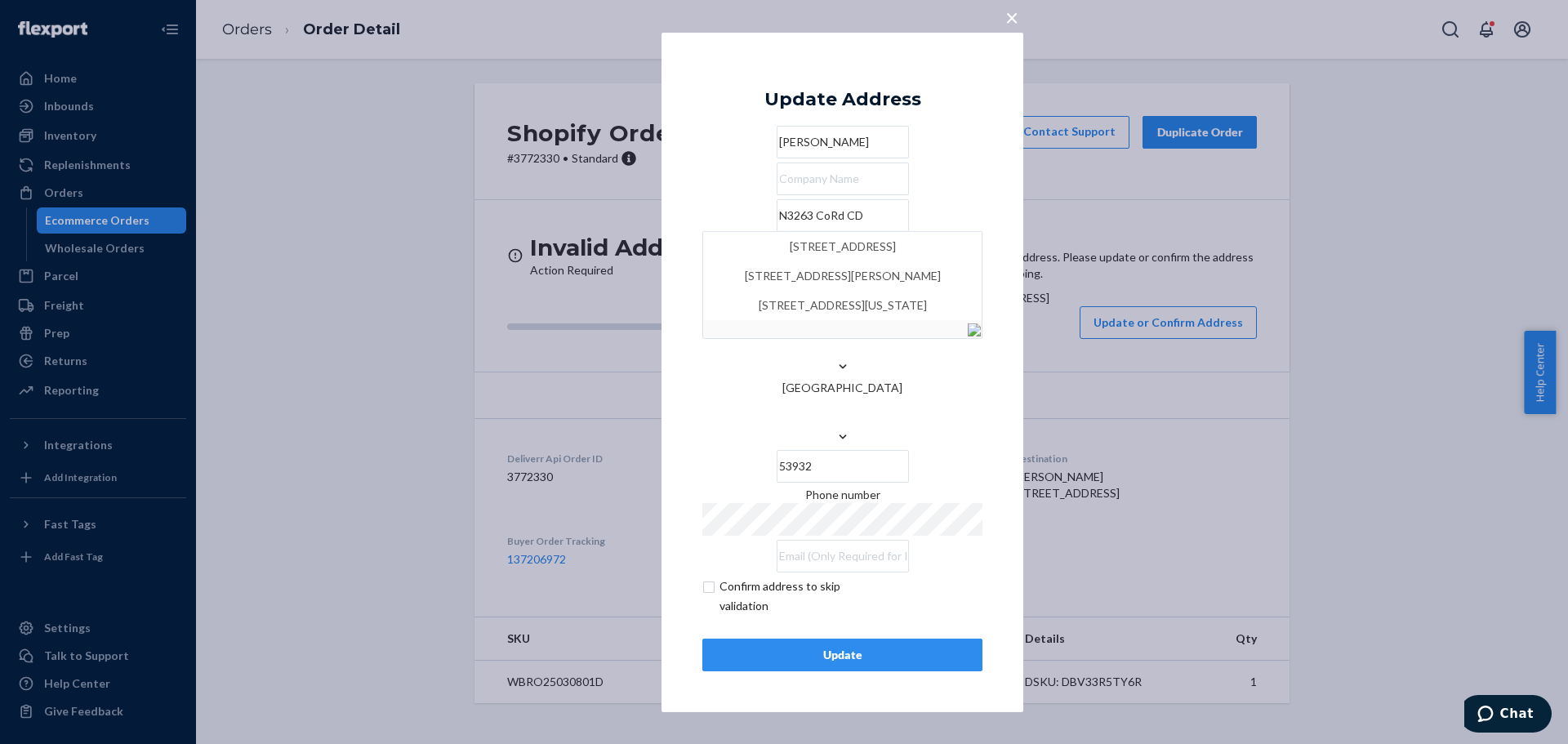
click at [777, 232] on input "N3263 CoRd CD" at bounding box center [842, 215] width 132 height 32
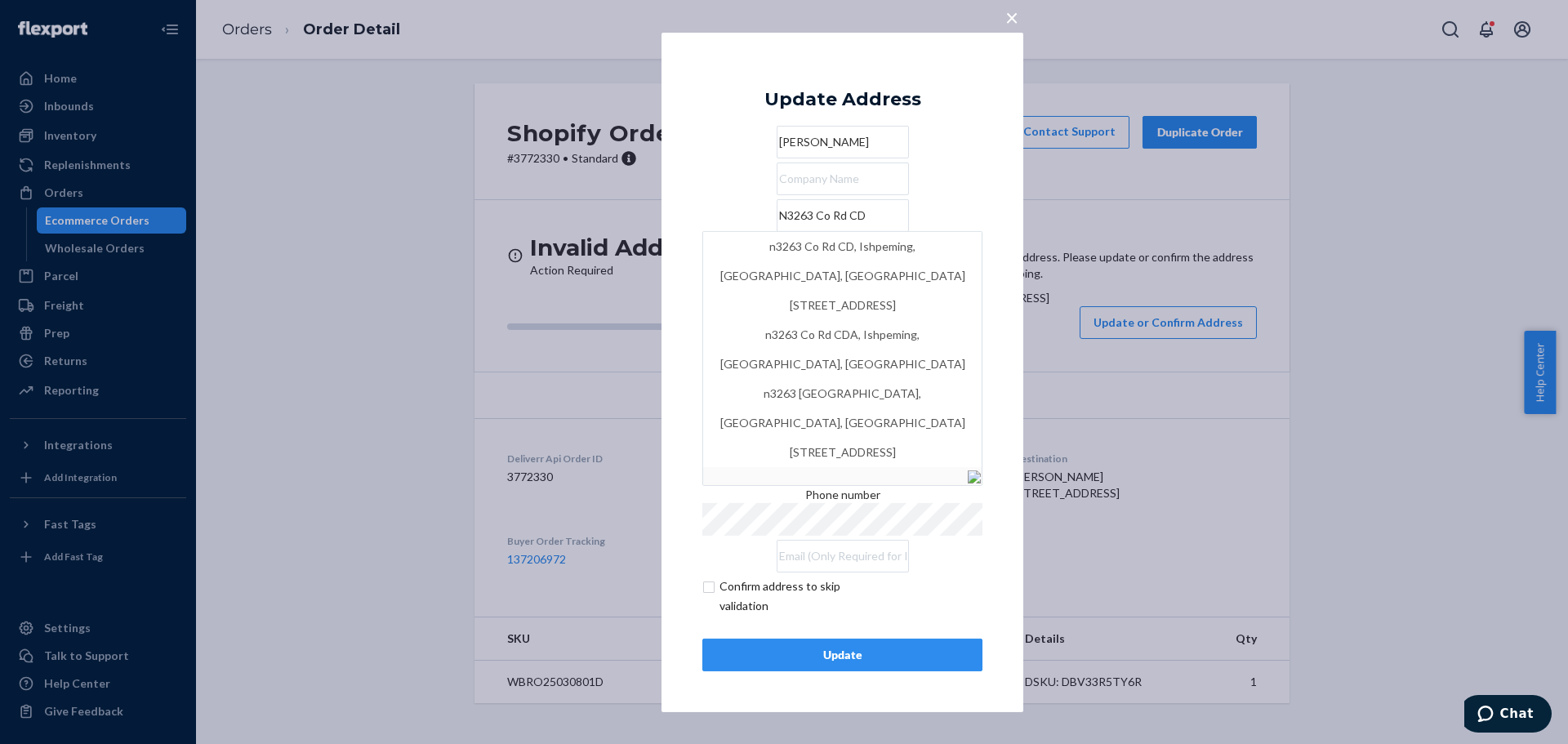
type input "N3263 Co Rd CD"
click at [1000, 262] on div "× Update Address [PERSON_NAME] N3263 Co Rd CD n3263 [GEOGRAPHIC_DATA][US_STATE]…" at bounding box center [841, 371] width 362 height 680
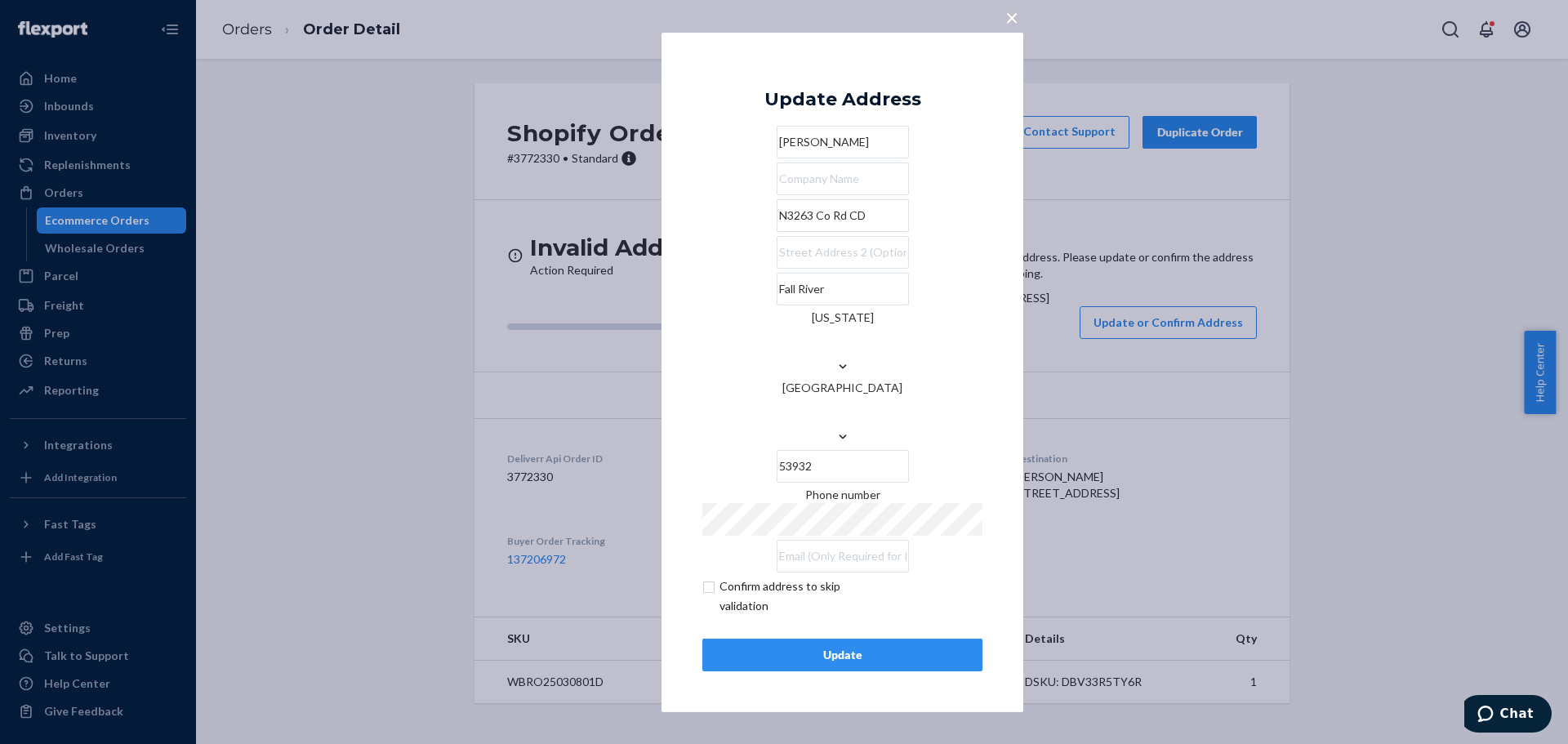
click at [857, 639] on button "Update" at bounding box center [841, 655] width 280 height 32
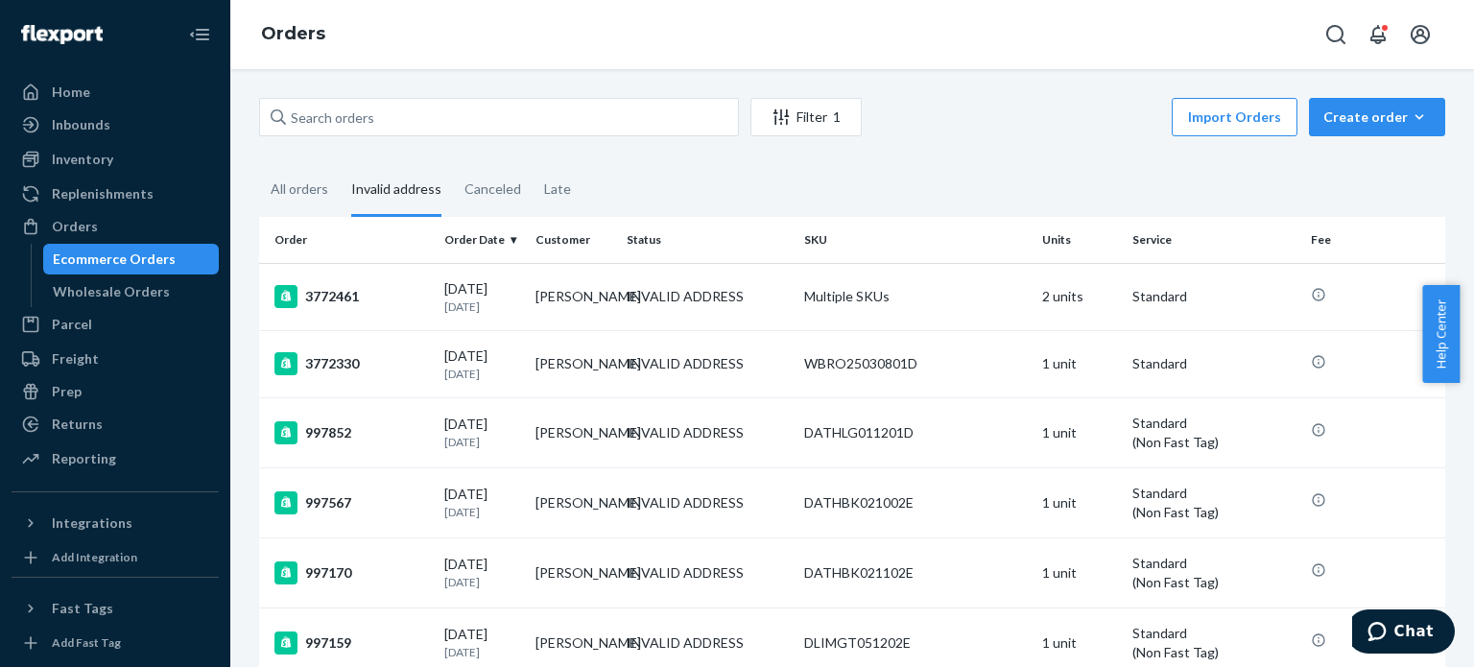
click at [326, 194] on div "All orders" at bounding box center [300, 189] width 58 height 50
click at [259, 164] on input "All orders" at bounding box center [259, 164] width 0 height 0
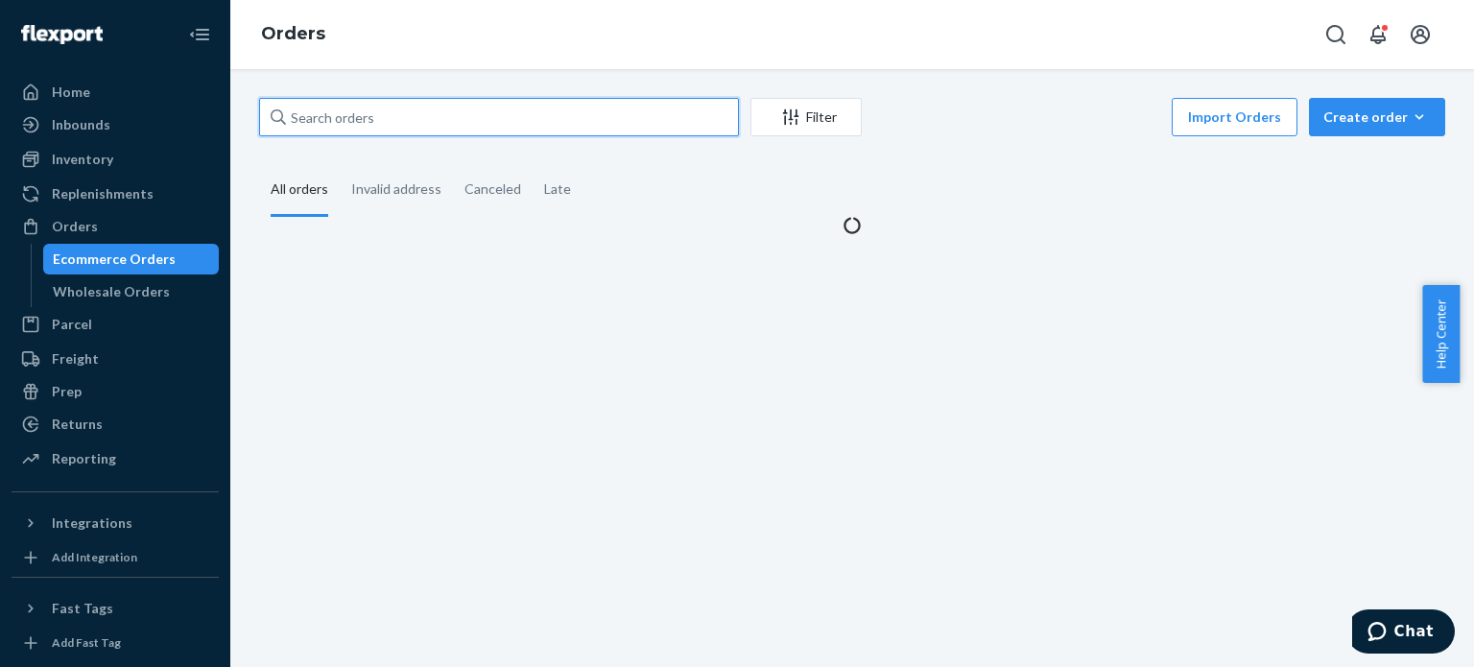
click at [382, 114] on input "text" at bounding box center [499, 117] width 480 height 38
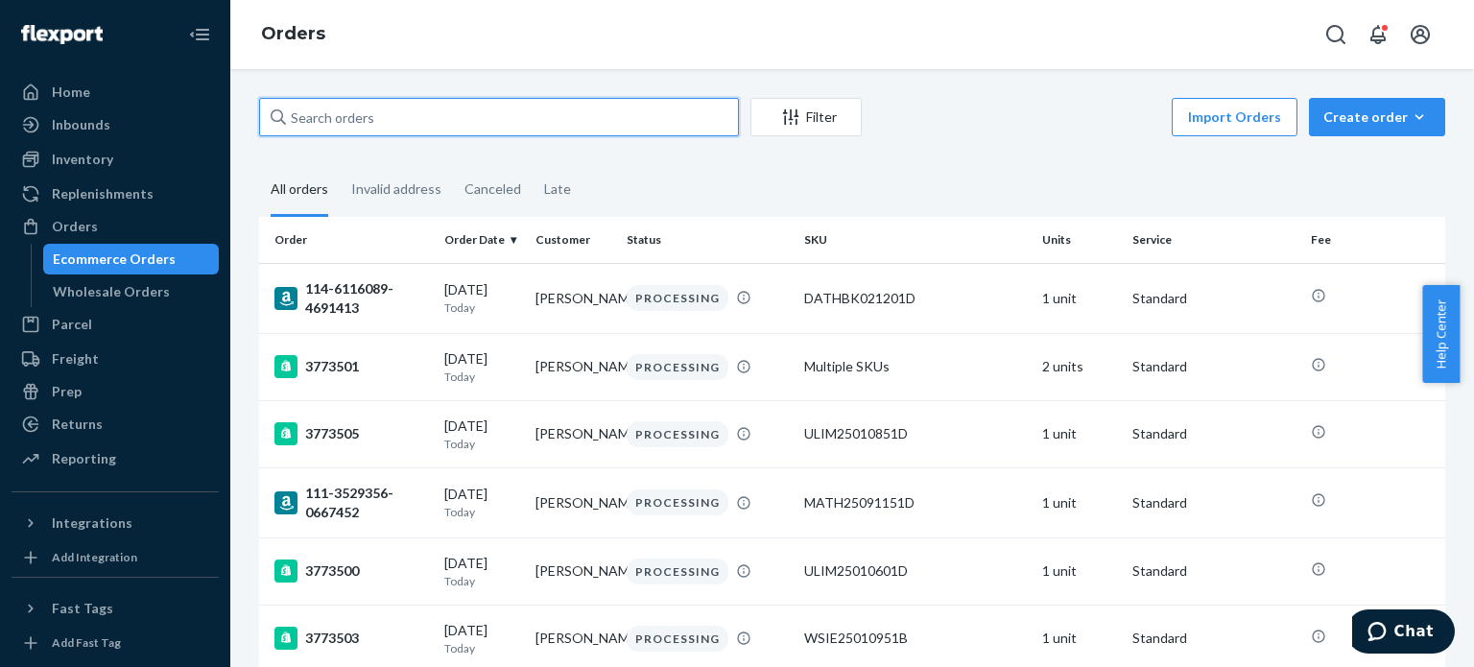
paste input "EXC-3717824-1"
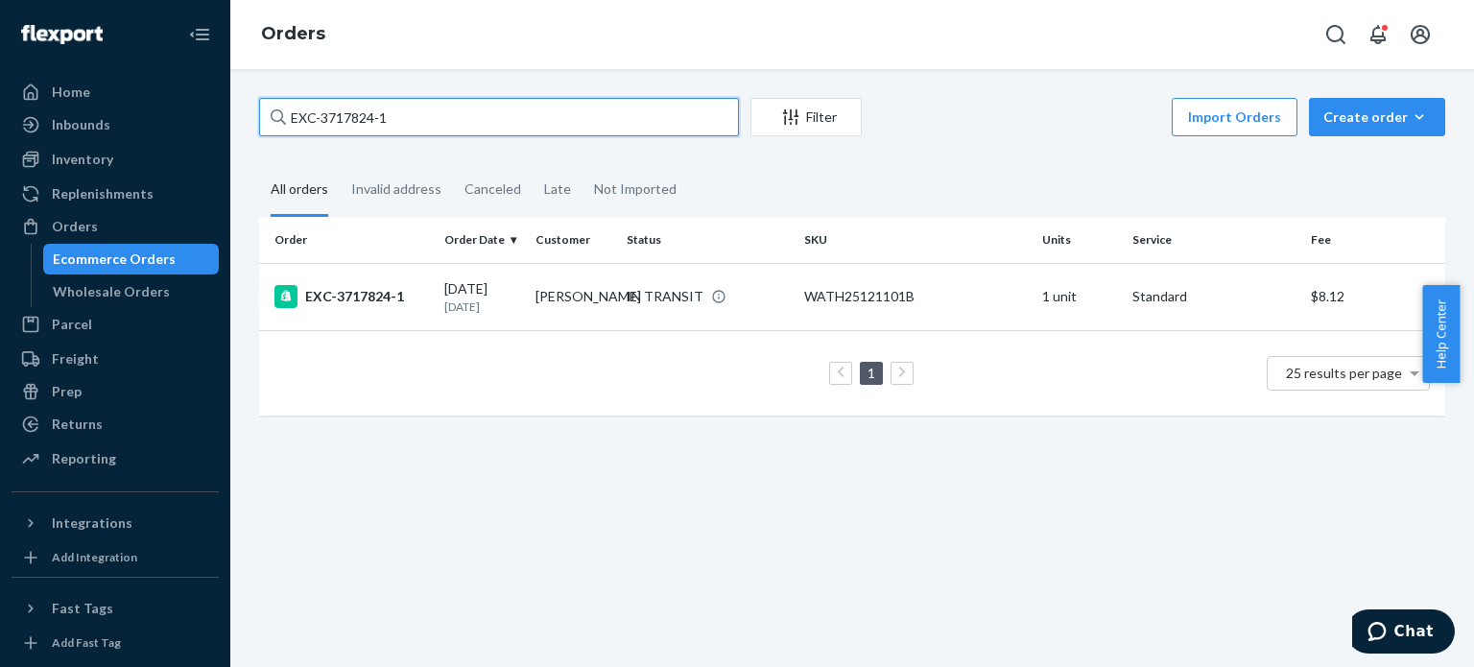
type input "EXC-3717824-1"
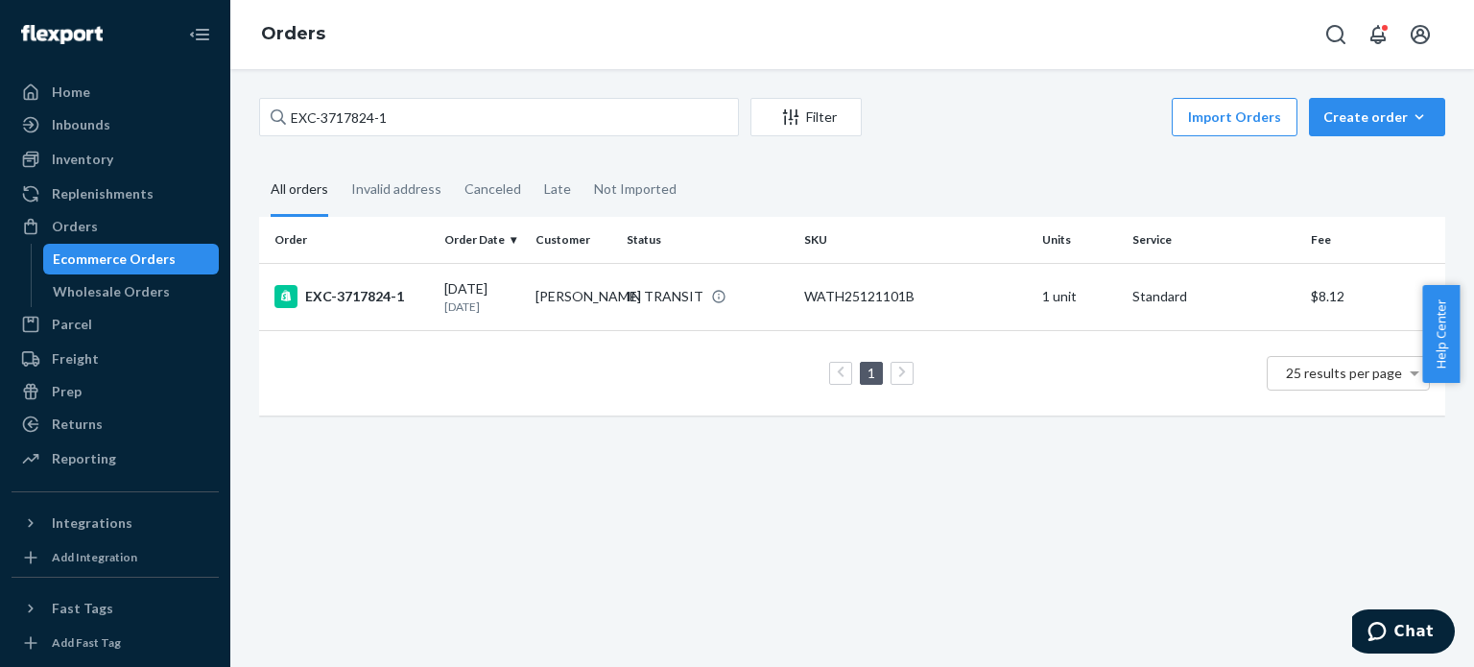
click at [619, 322] on td "IN TRANSIT" at bounding box center [708, 296] width 178 height 67
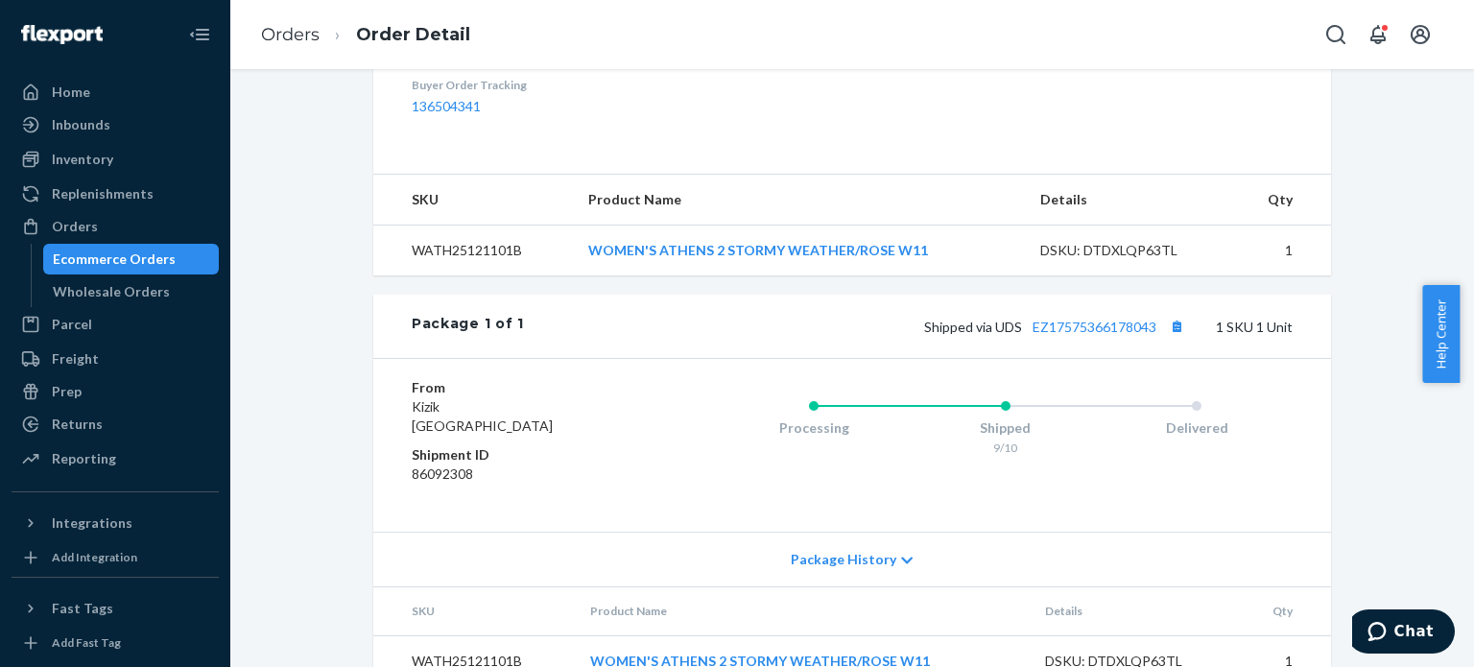
scroll to position [667, 0]
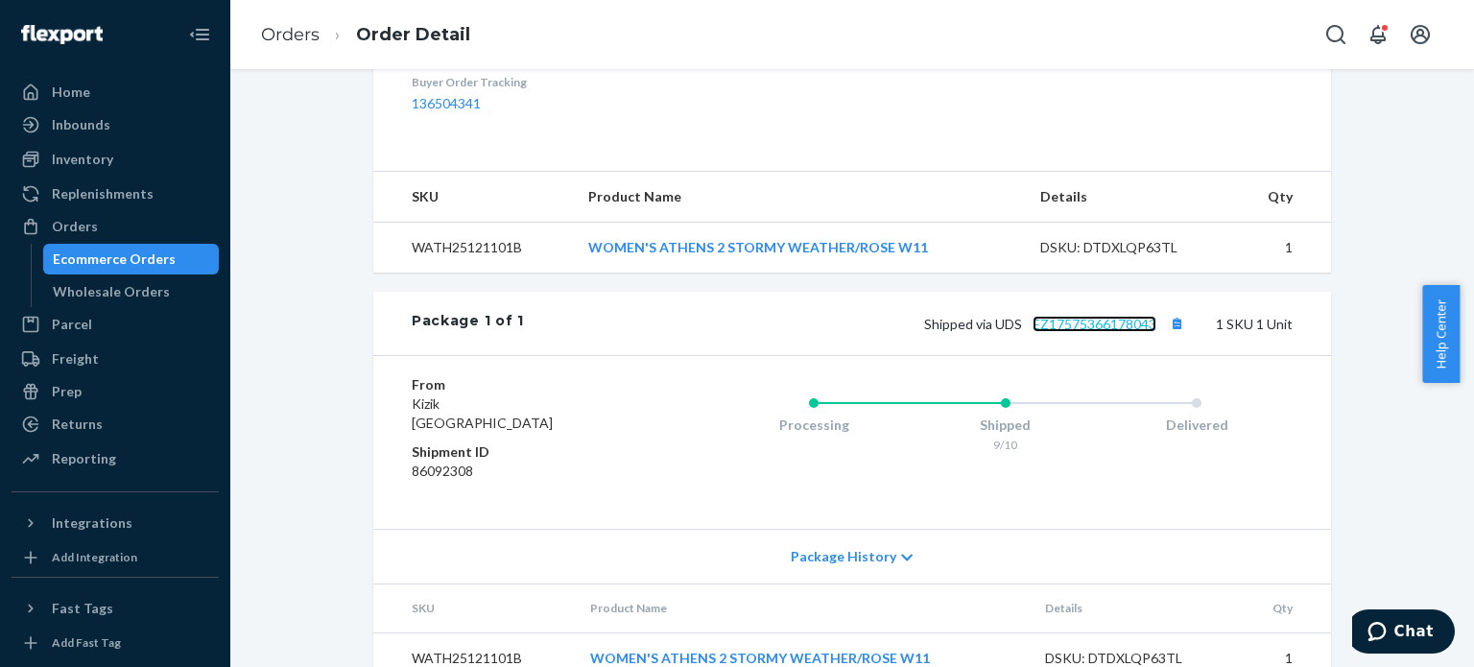
click at [1054, 316] on link "EZ17575366178043" at bounding box center [1095, 324] width 124 height 16
